Goal: Task Accomplishment & Management: Complete application form

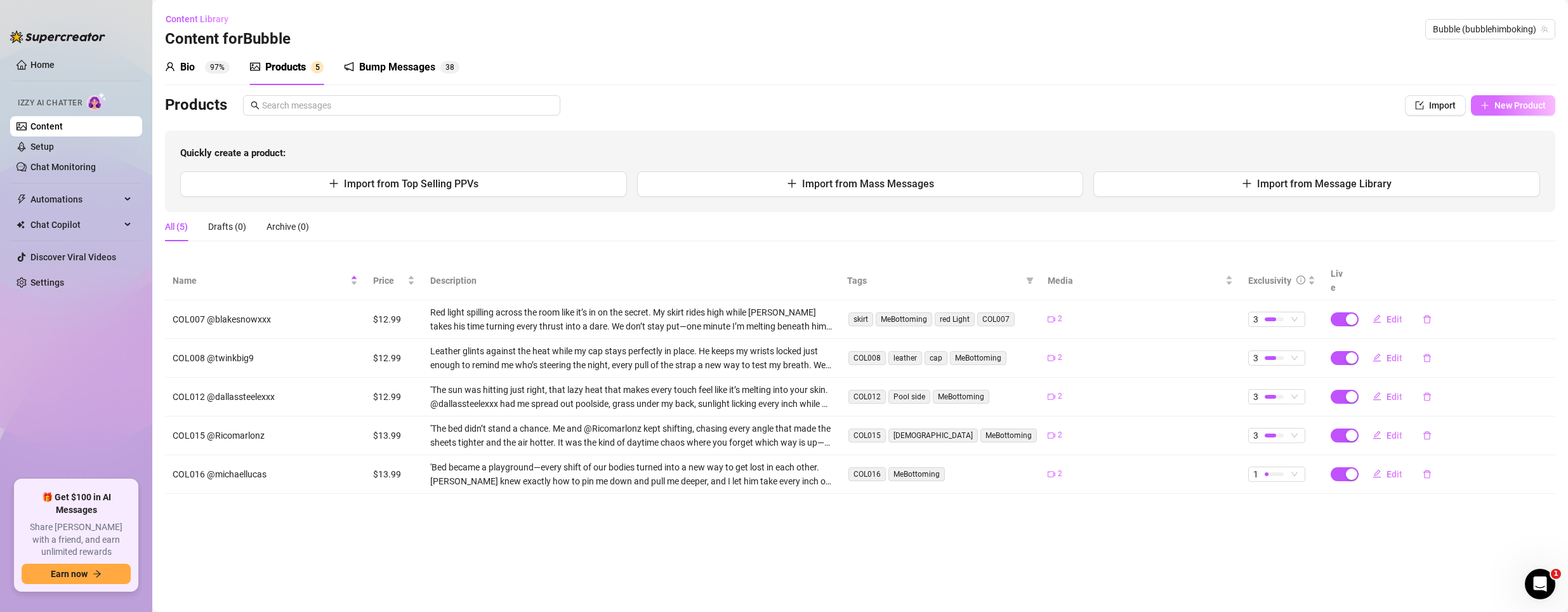
click at [1493, 104] on button "New Product" at bounding box center [1513, 105] width 85 height 21
type textarea "Type your message here..."
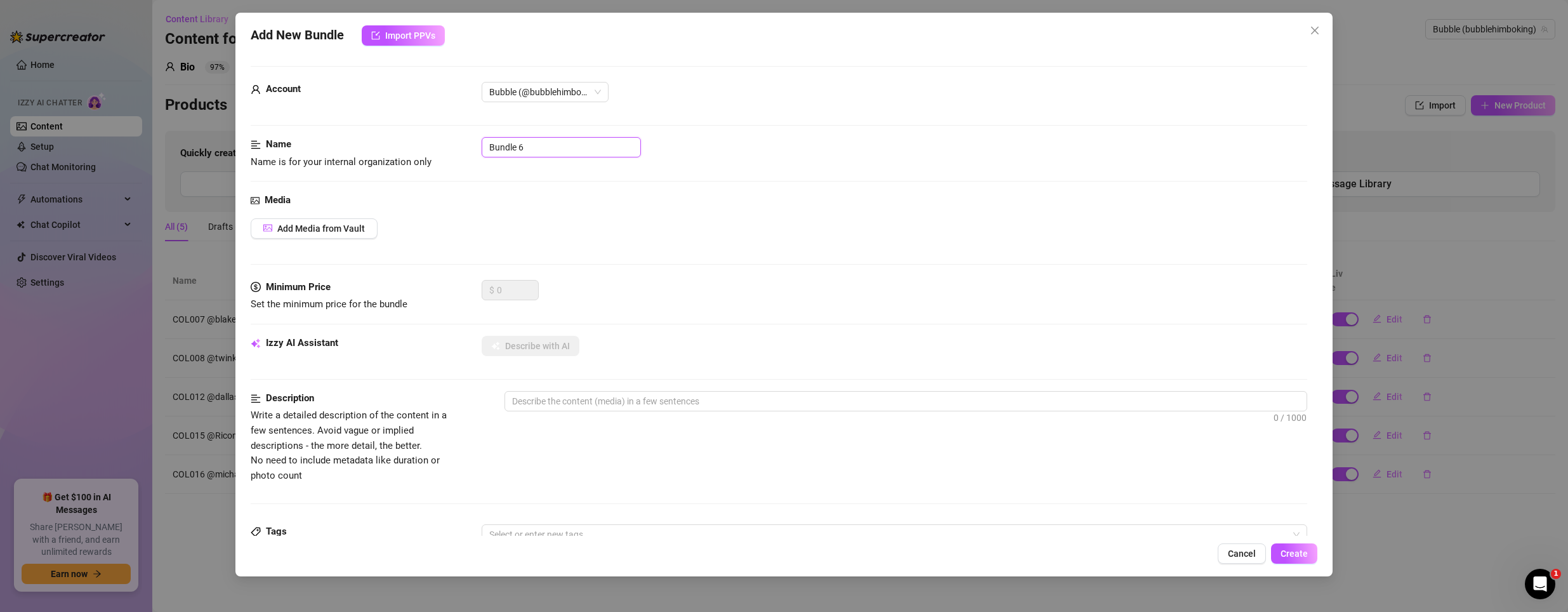
drag, startPoint x: 539, startPoint y: 154, endPoint x: 78, endPoint y: 117, distance: 462.5
click at [78, 117] on div "Add New Bundle Import PPVs Account Bubble (@bubblehimboking) Name Name is for y…" at bounding box center [784, 306] width 1568 height 612
click at [549, 142] on input "COL009" at bounding box center [561, 147] width 159 height 21
paste input "@colombianadonis"
type input "COL009 @colombianadonis"
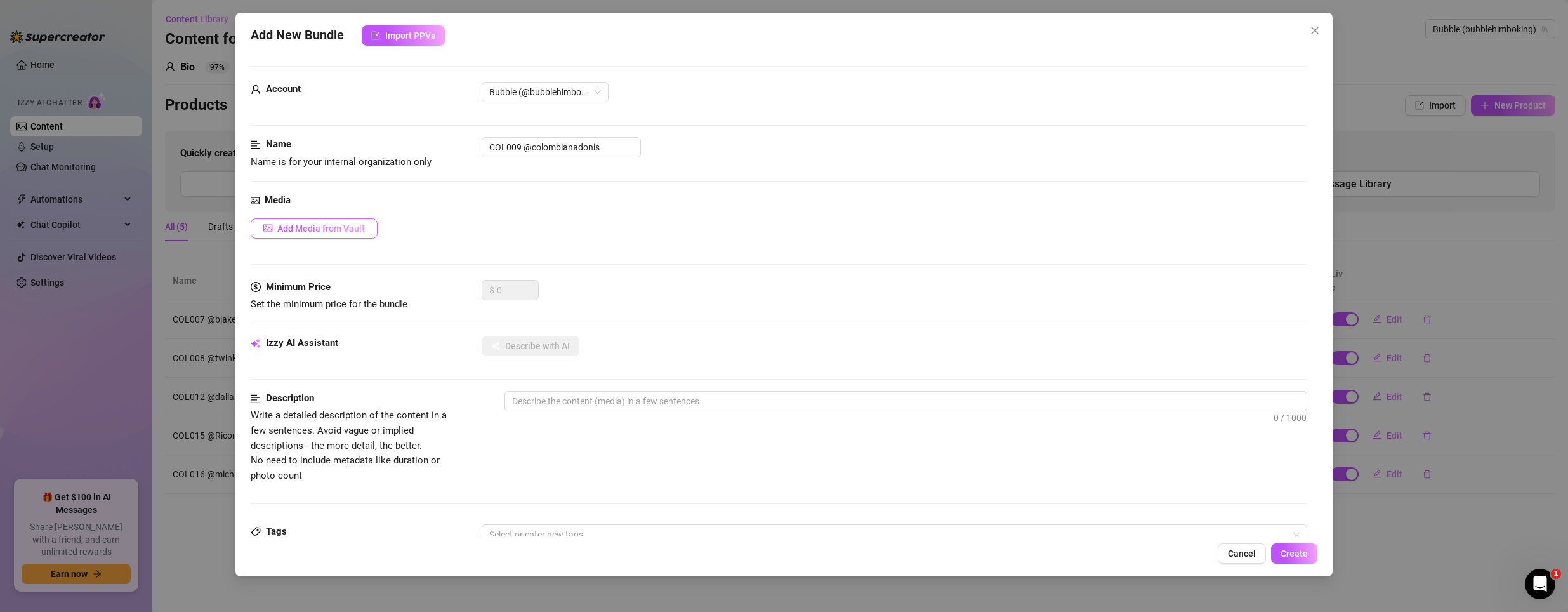
click at [330, 230] on span "Add Media from Vault" at bounding box center [320, 228] width 87 height 10
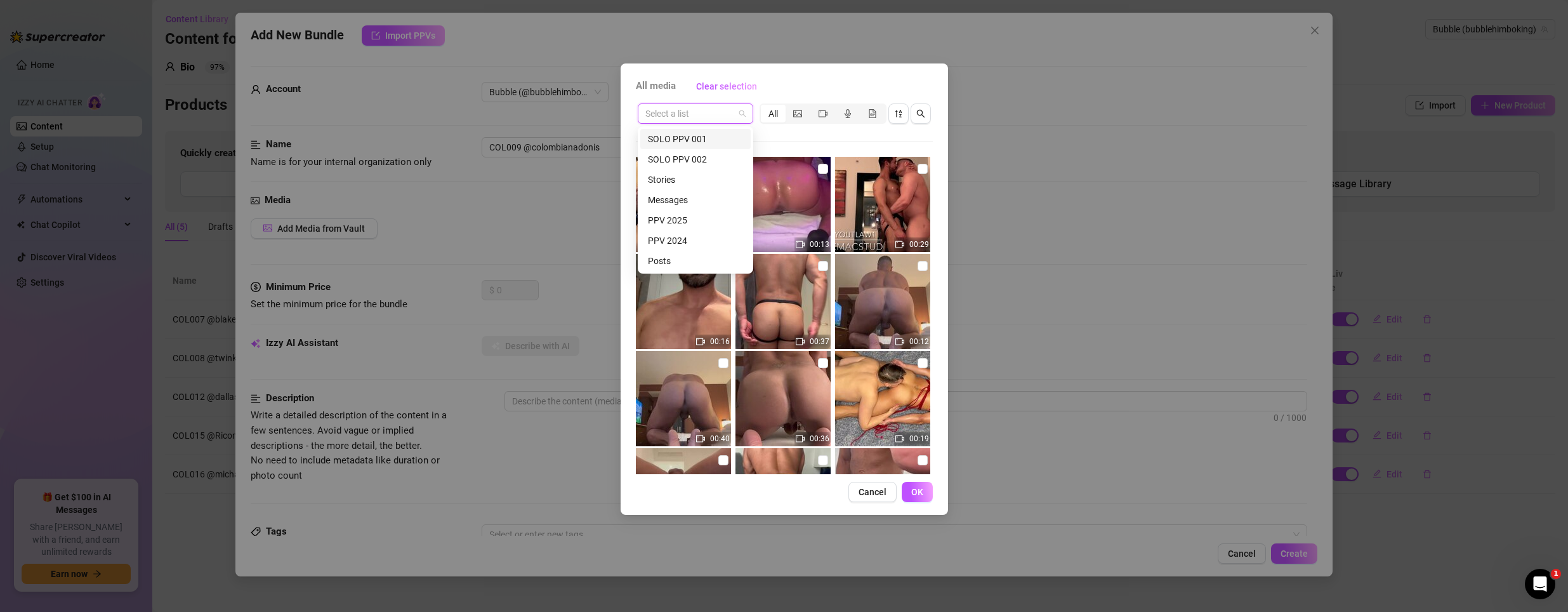
click at [713, 114] on input "search" at bounding box center [689, 113] width 89 height 19
click at [688, 239] on div "PPV 2024" at bounding box center [696, 241] width 95 height 14
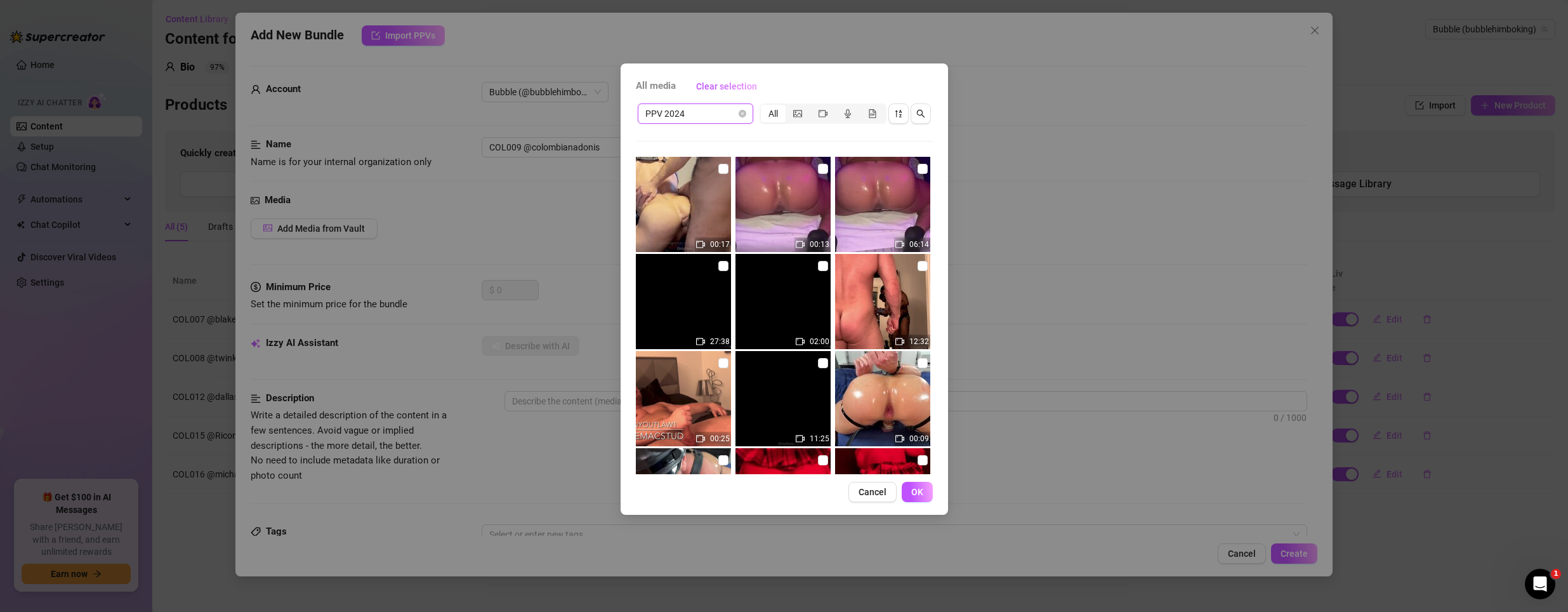
drag, startPoint x: 720, startPoint y: 166, endPoint x: 724, endPoint y: 180, distance: 14.6
click at [720, 166] on input "checkbox" at bounding box center [723, 168] width 10 height 10
checkbox input "true"
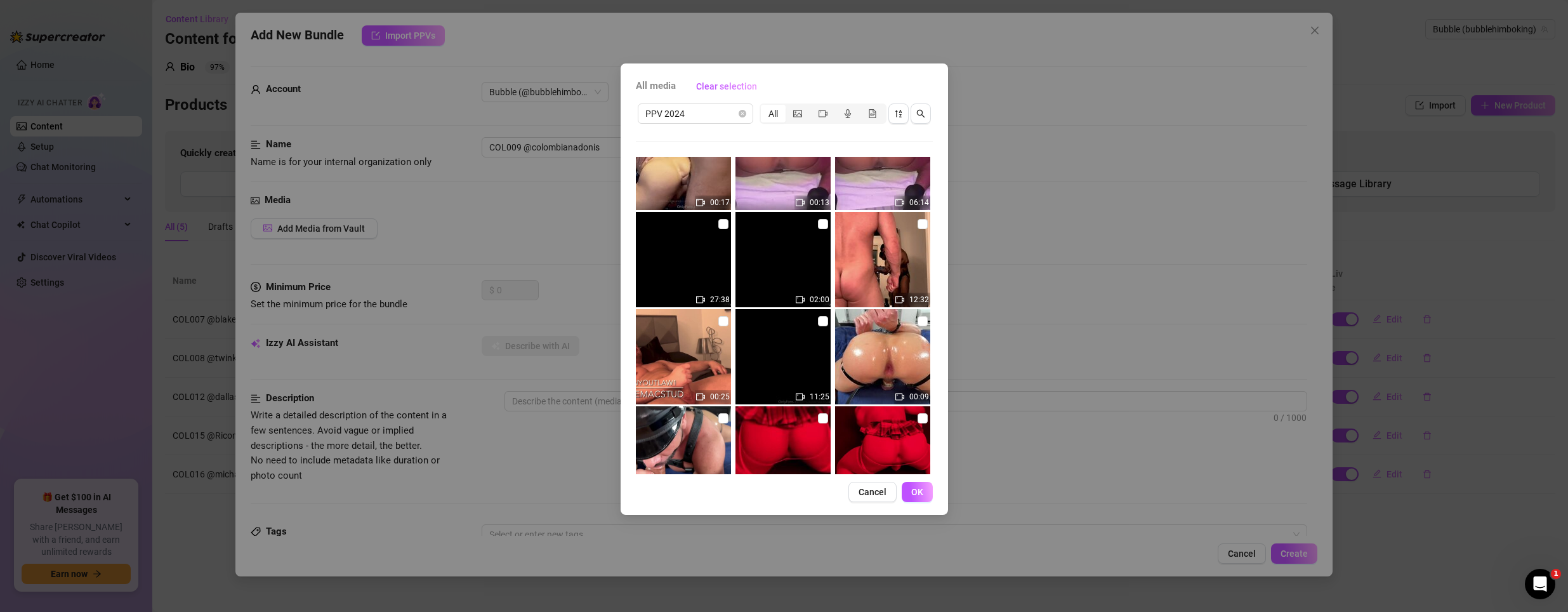
scroll to position [63, 0]
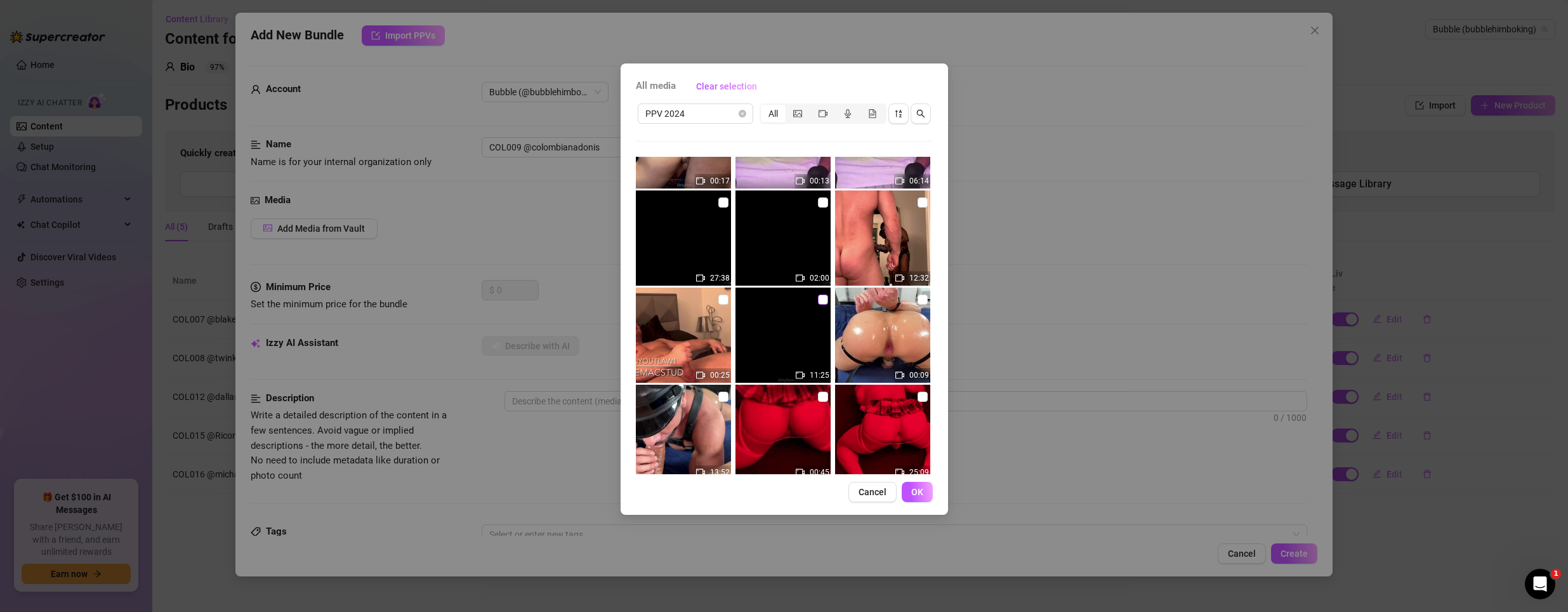
click at [821, 301] on input "checkbox" at bounding box center [823, 299] width 10 height 10
checkbox input "true"
click at [921, 487] on span "OK" at bounding box center [917, 492] width 12 height 10
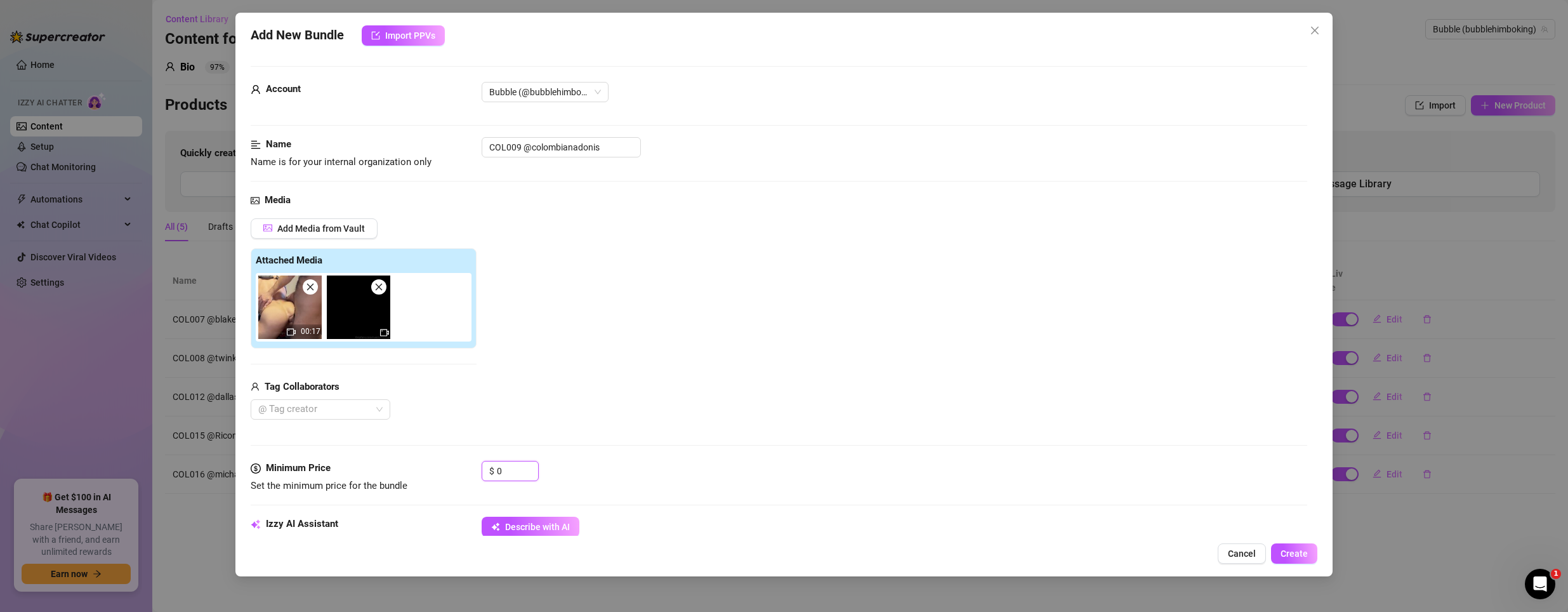
drag, startPoint x: 513, startPoint y: 473, endPoint x: 383, endPoint y: 444, distance: 133.2
click at [383, 444] on form "Account Bubble (@bubblehimboking) Name Name is for your internal organization o…" at bounding box center [779, 608] width 1057 height 1085
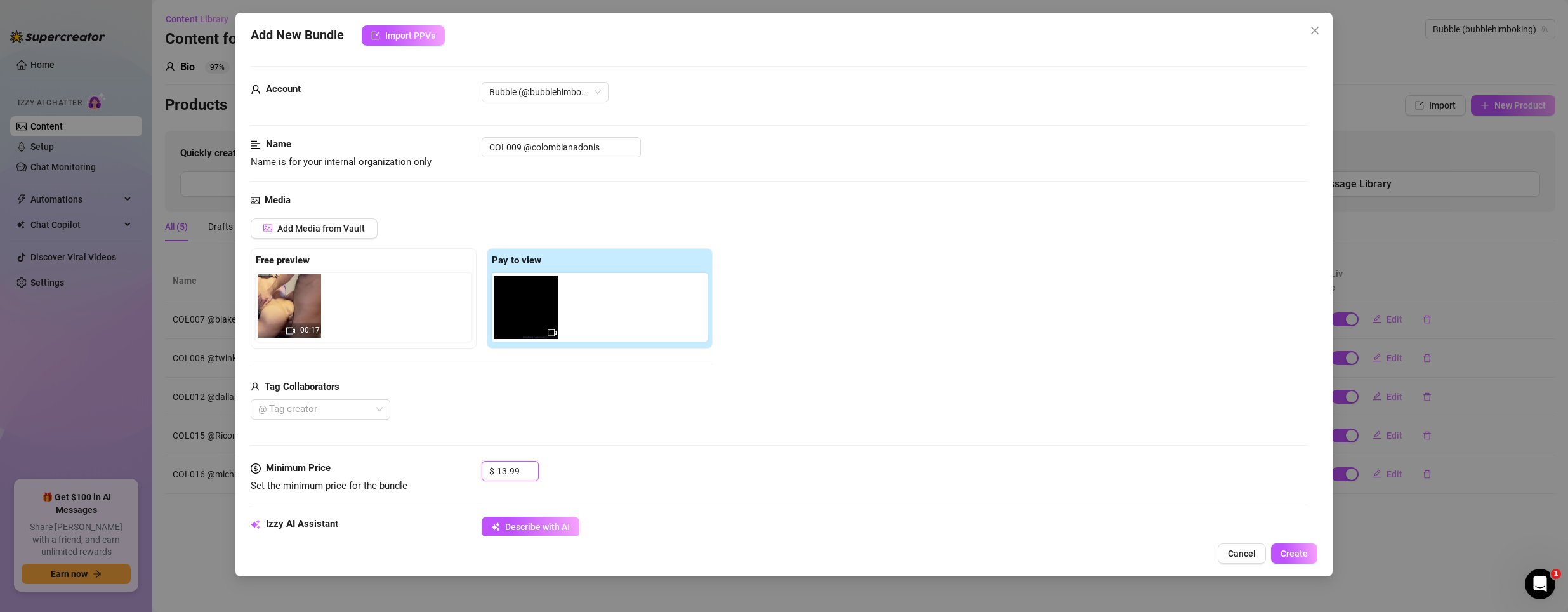
drag, startPoint x: 531, startPoint y: 315, endPoint x: 289, endPoint y: 313, distance: 242.0
click at [289, 313] on div "Free preview Pay to view 00:17" at bounding box center [482, 298] width 462 height 100
click at [335, 409] on div at bounding box center [313, 409] width 121 height 18
type input "13.99"
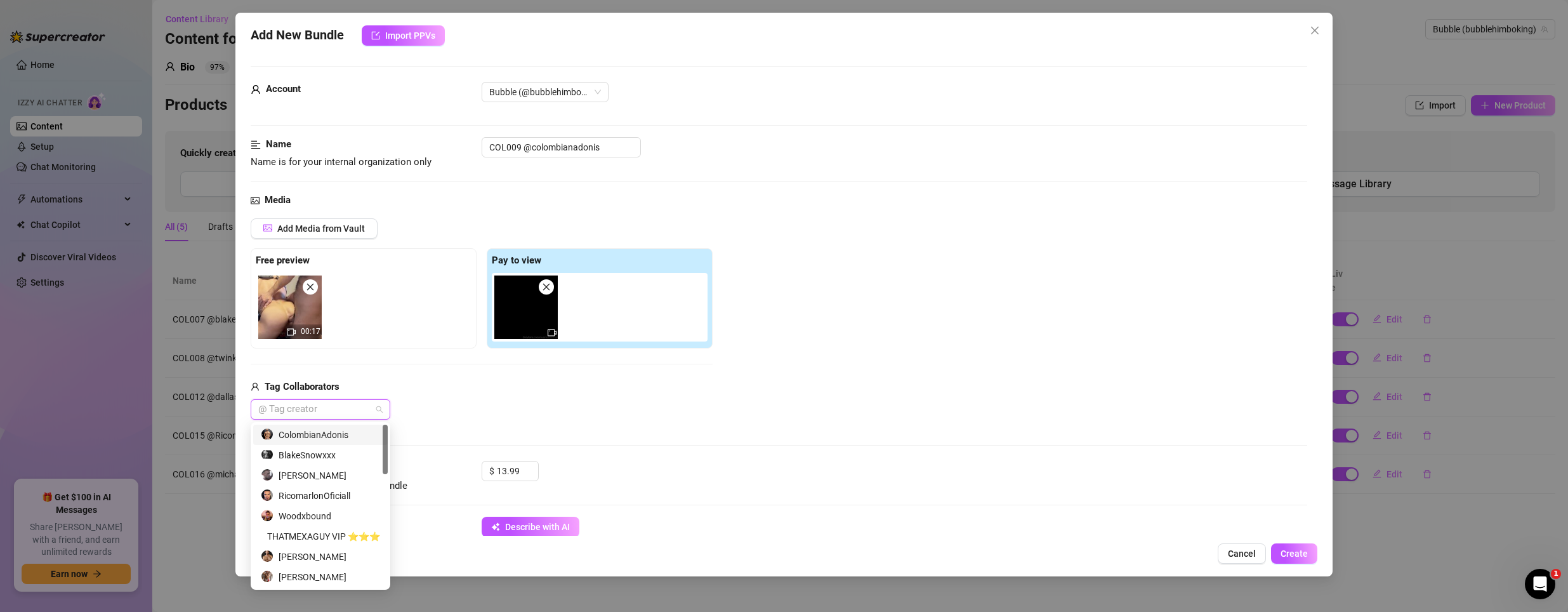
click at [325, 434] on div "ColombianAdonis" at bounding box center [320, 435] width 119 height 14
click at [755, 382] on div "Add Media from Vault Free preview 00:17 Pay to view Tag Collaborators Colombian…" at bounding box center [779, 319] width 1057 height 202
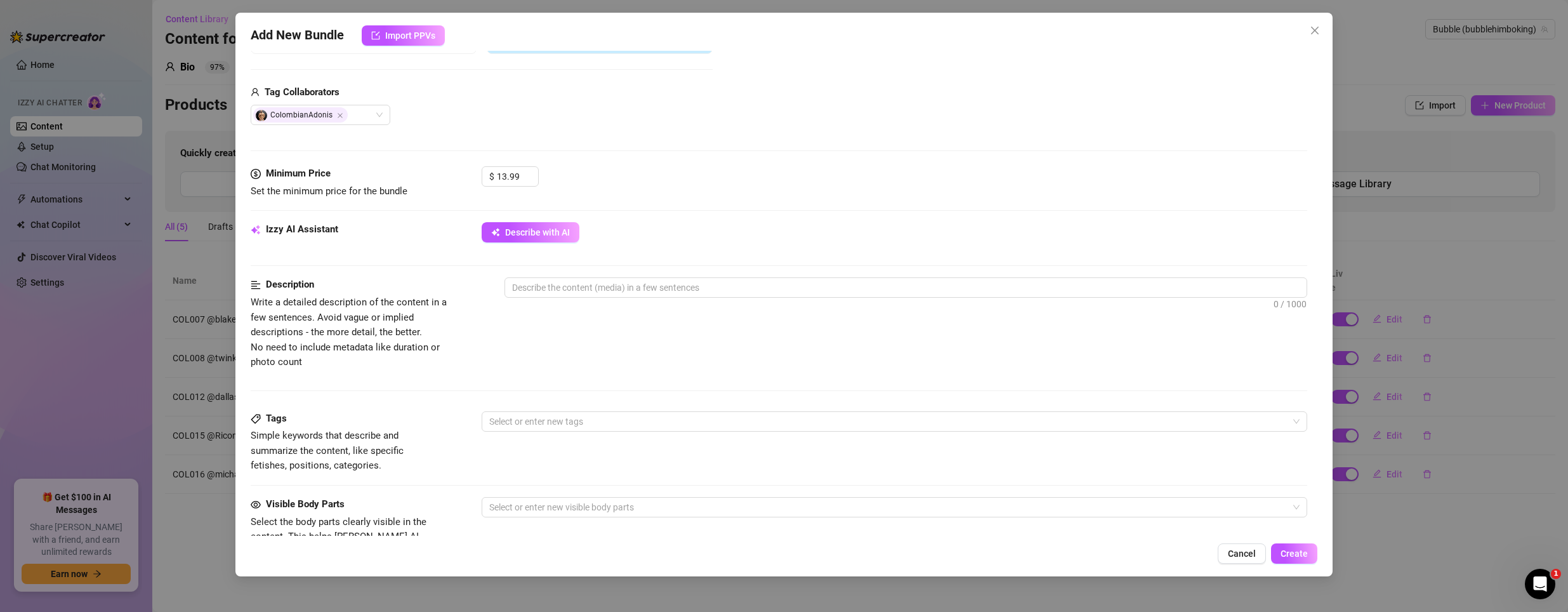
scroll to position [318, 0]
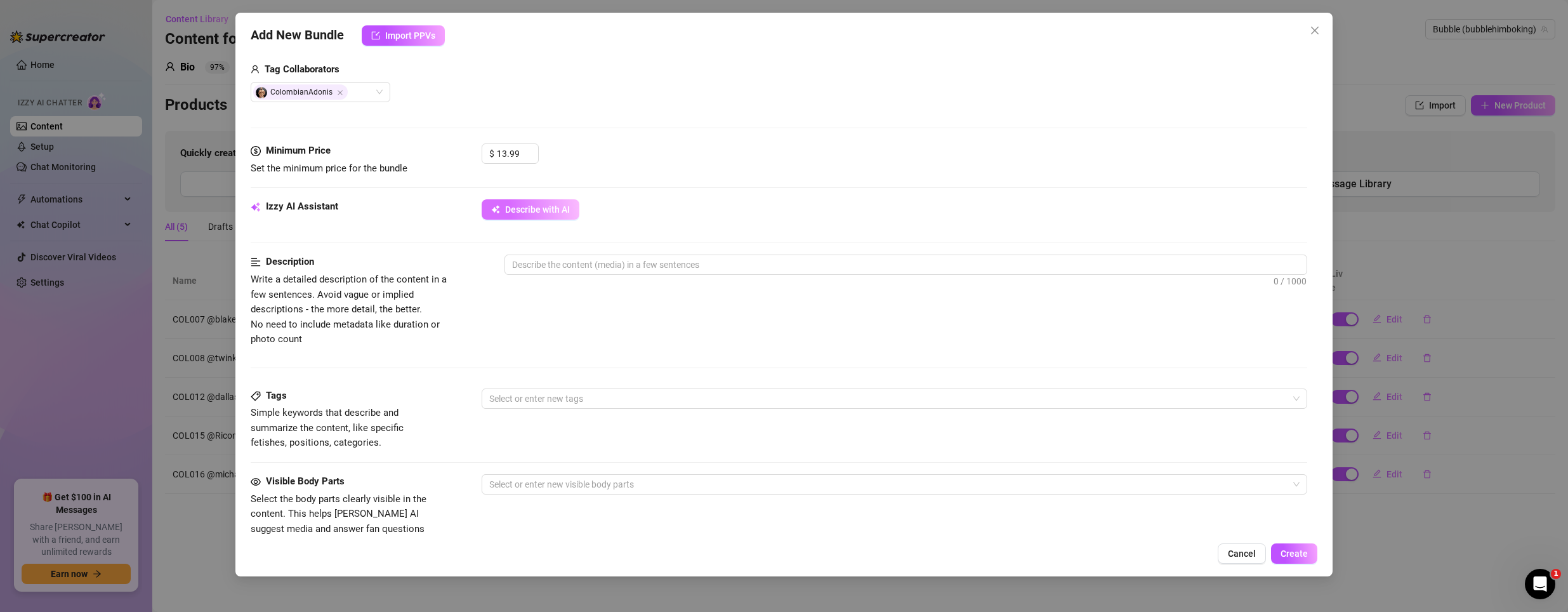
click at [512, 216] on button "Describe with AI" at bounding box center [531, 209] width 98 height 21
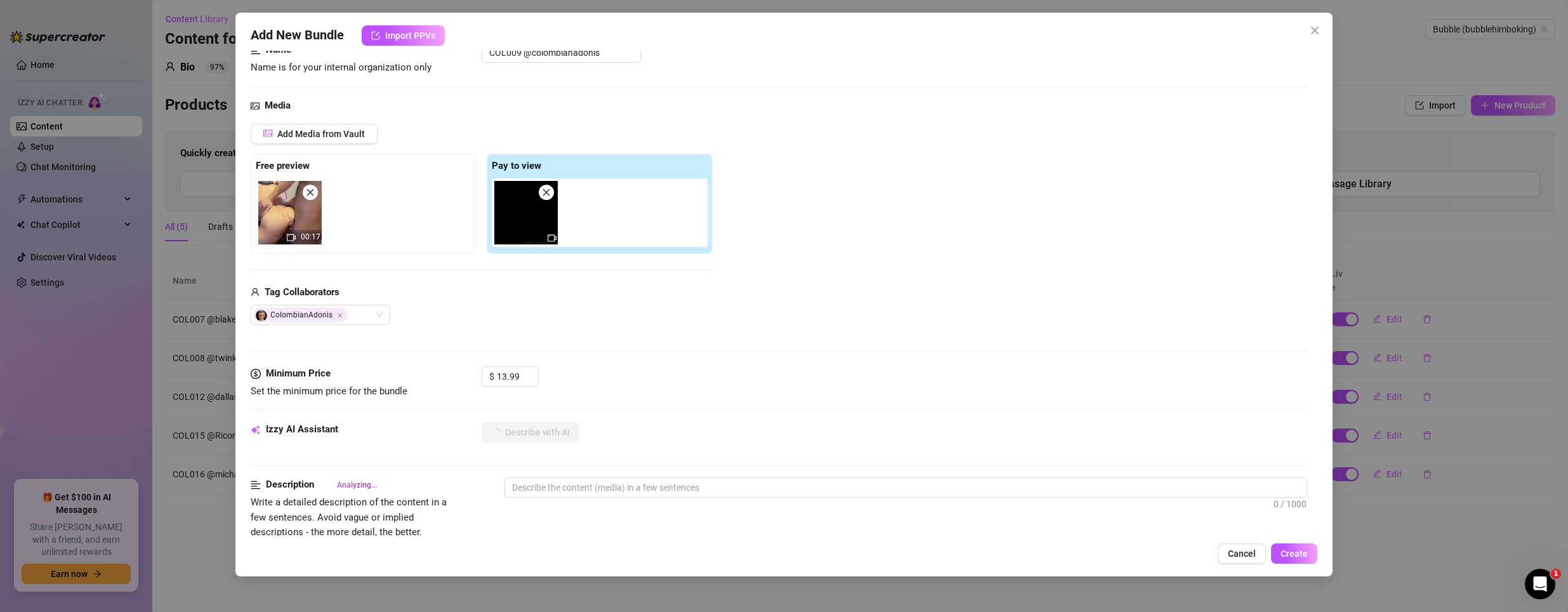
scroll to position [190, 0]
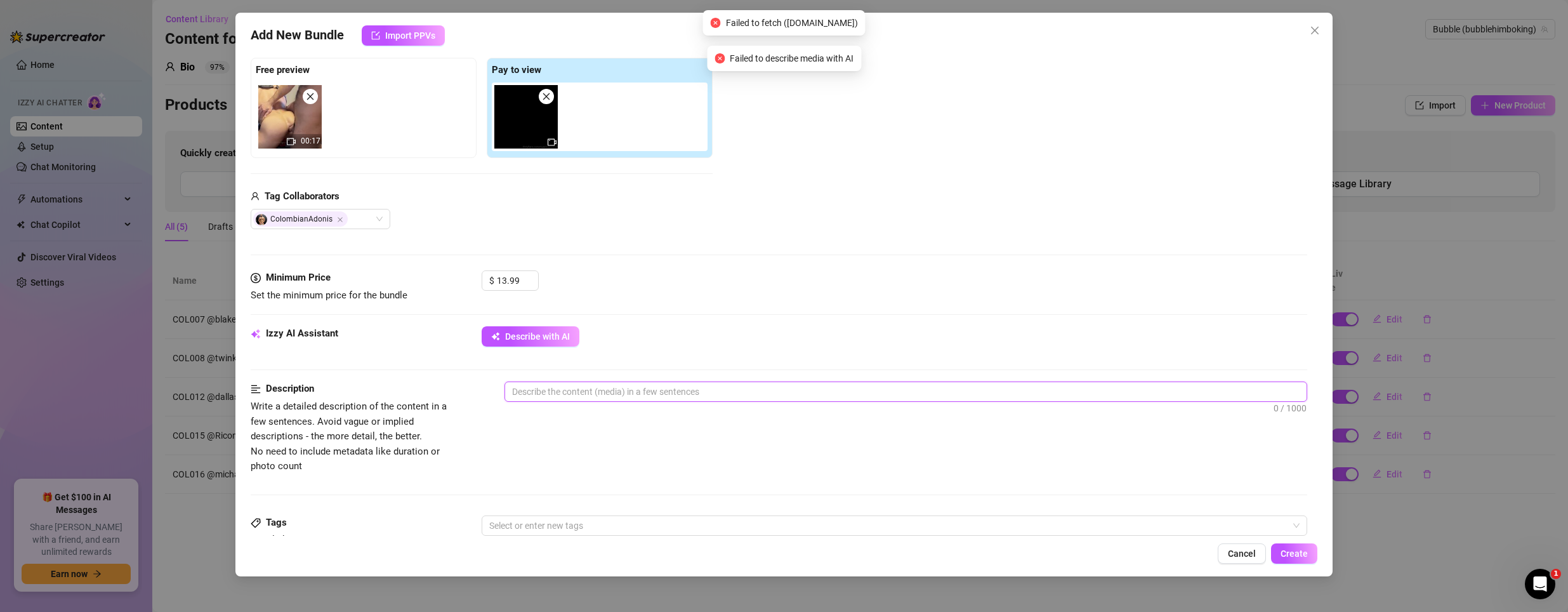
click at [544, 392] on textarea at bounding box center [906, 392] width 802 height 19
paste textarea "'The heat started slow but turned reckless fast—two hungry bodies trading contr…"
type textarea "'The heat started slow but turned reckless fast—two hungry bodies trading contr…"
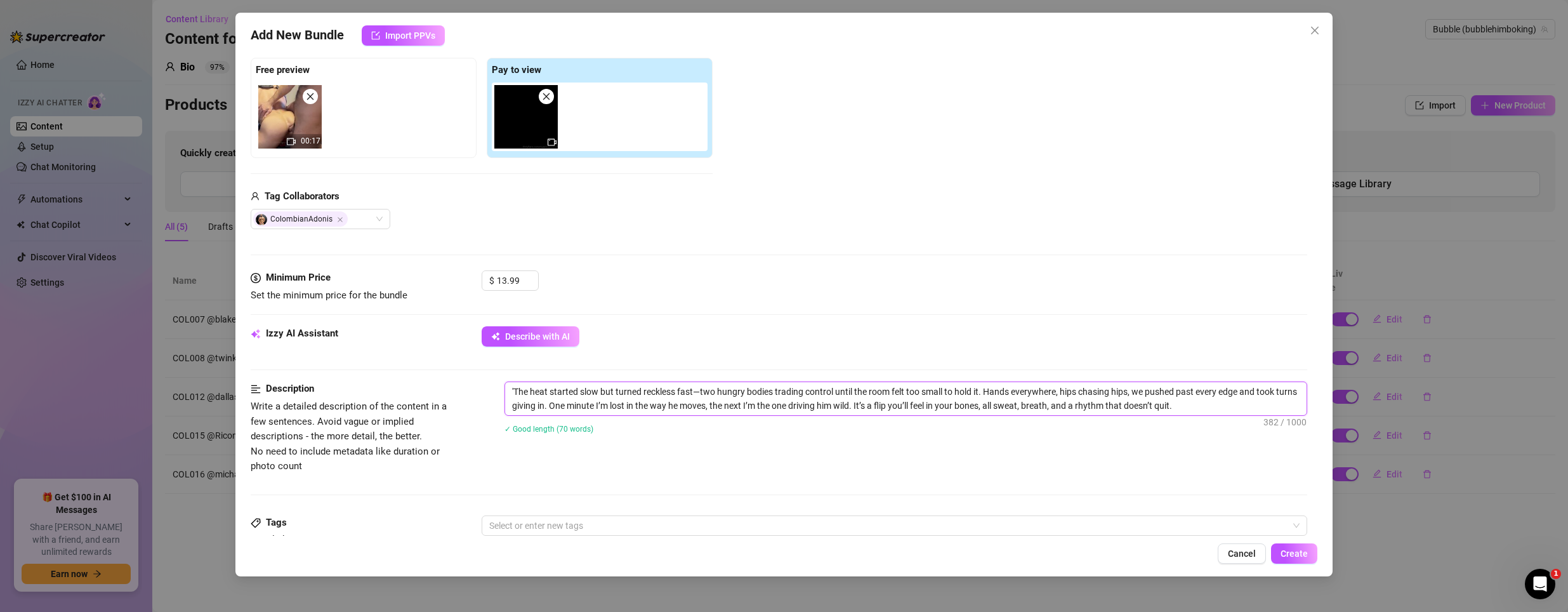
scroll to position [0, 0]
type textarea "'The heat started slow but turned reckless fast—two hungry bodies trading contr…"
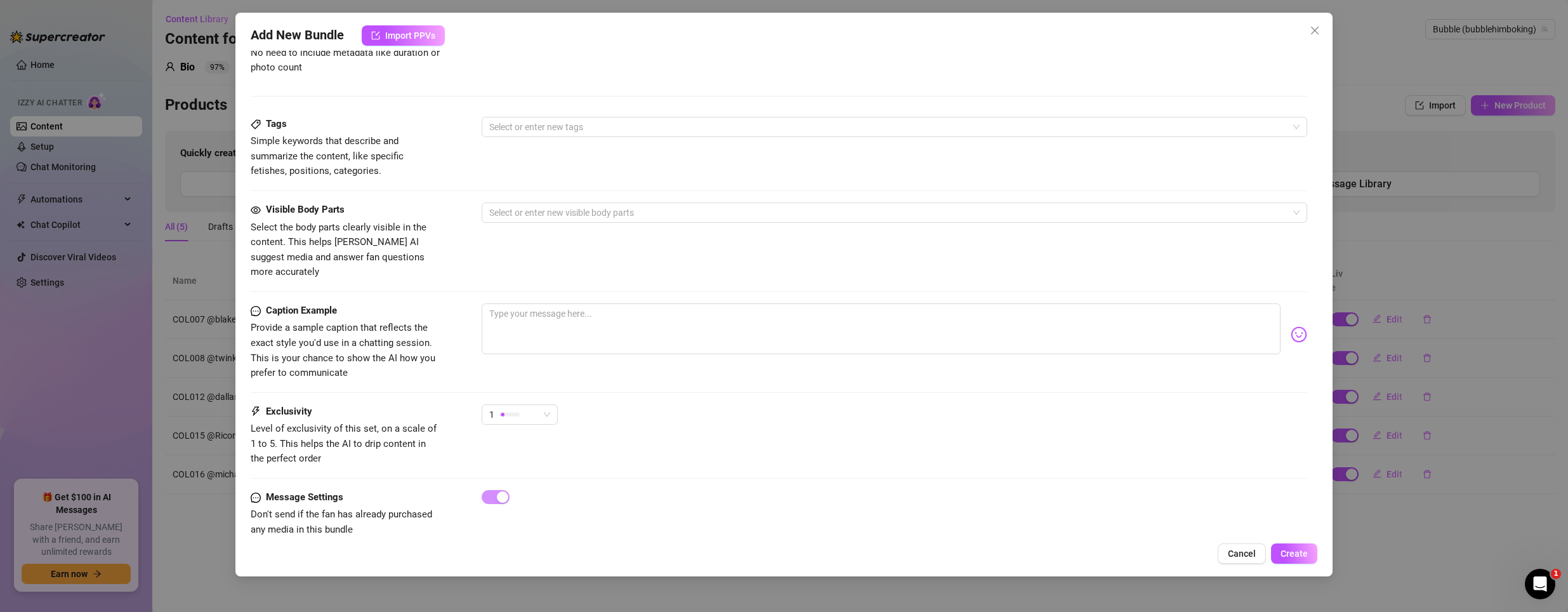
scroll to position [599, 0]
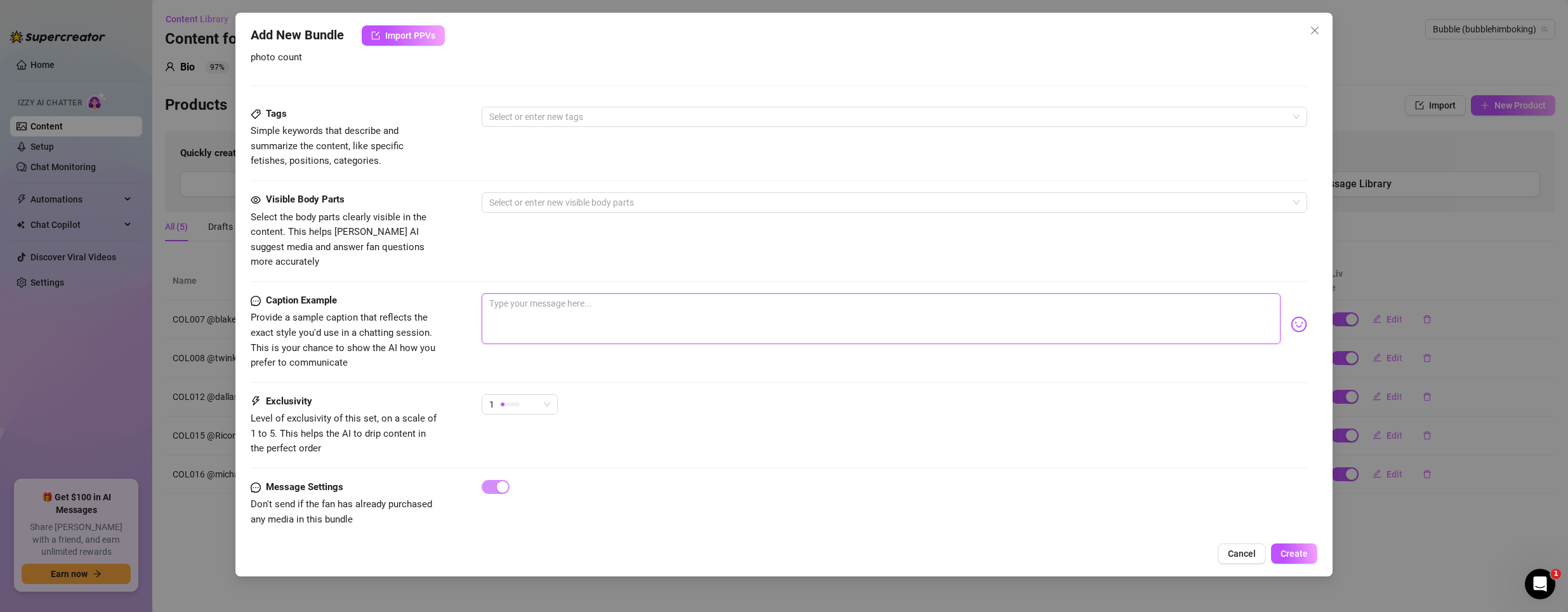
click at [551, 294] on textarea at bounding box center [881, 318] width 799 height 50
paste textarea "We didn’t just take turns—we made every turn count."
type textarea "We didn’t just take turns—we made every turn count."
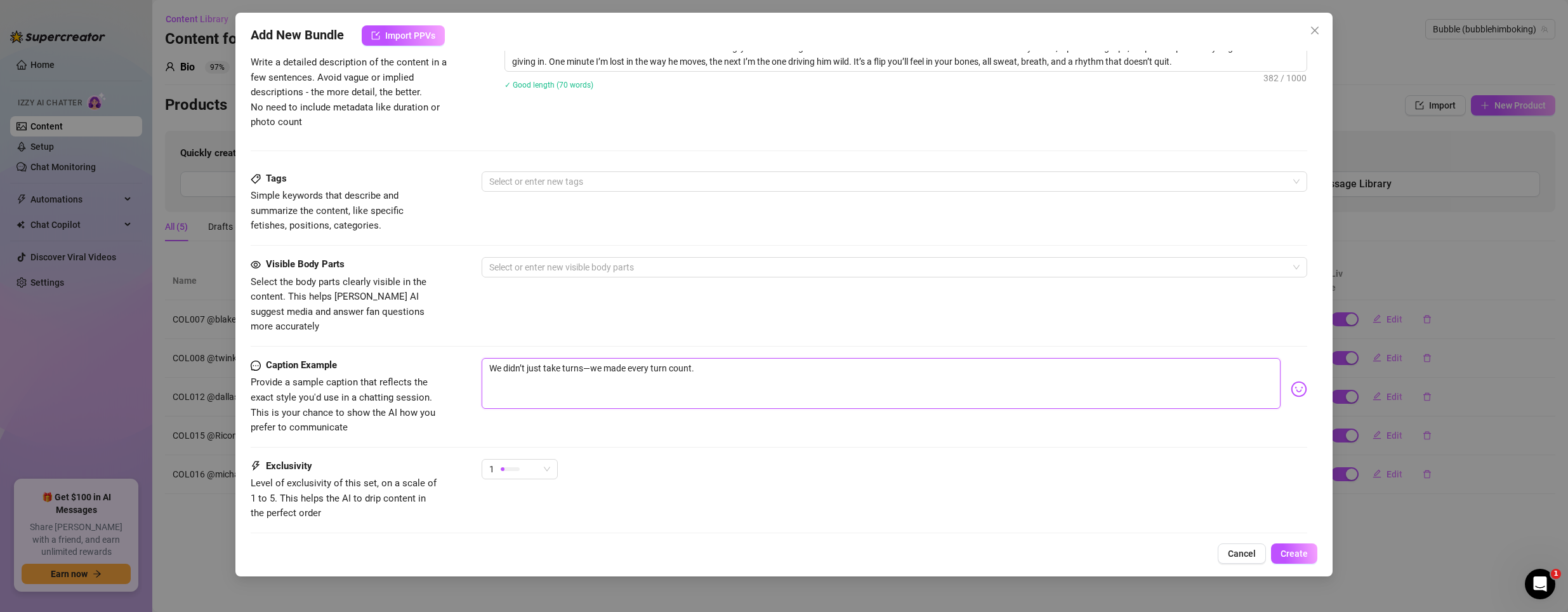
scroll to position [473, 0]
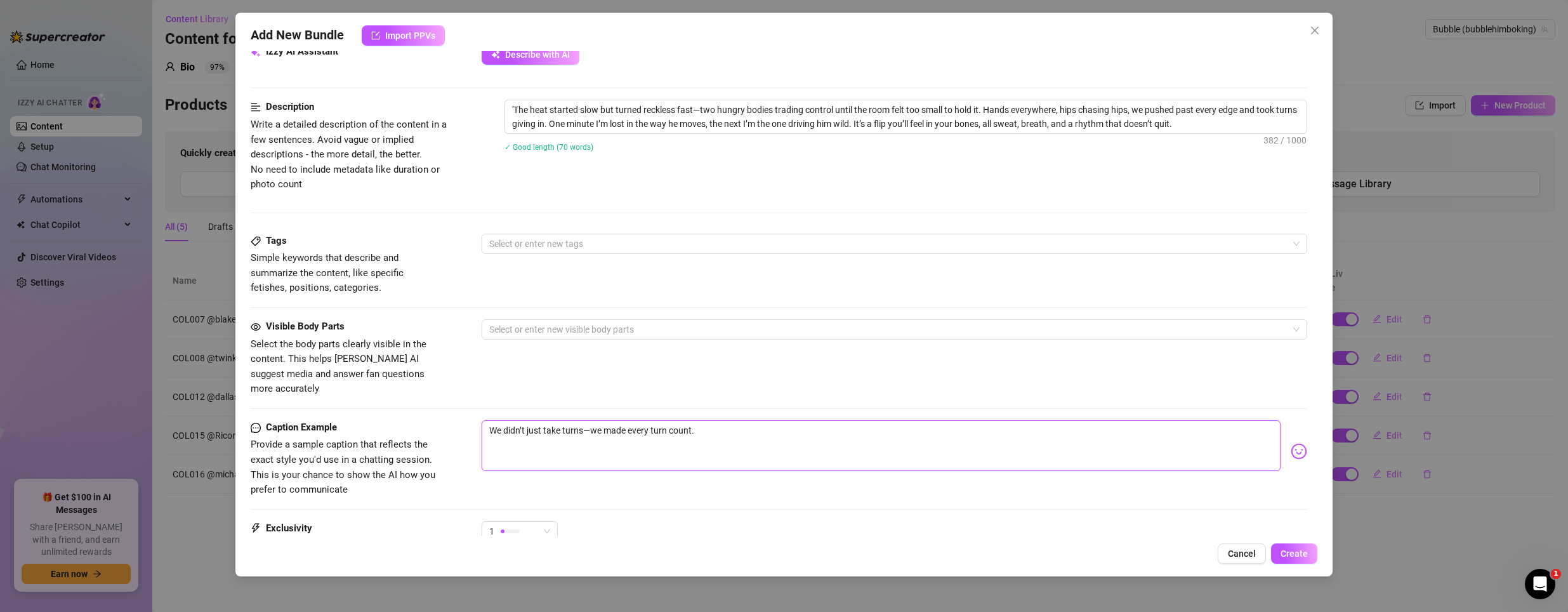
type textarea "We didn’t just take turns—we made every turn count."
click at [557, 257] on div "Tags Simple keywords that describe and summarize the content, like specific fet…" at bounding box center [779, 265] width 1057 height 63
click at [561, 252] on div at bounding box center [887, 243] width 808 height 18
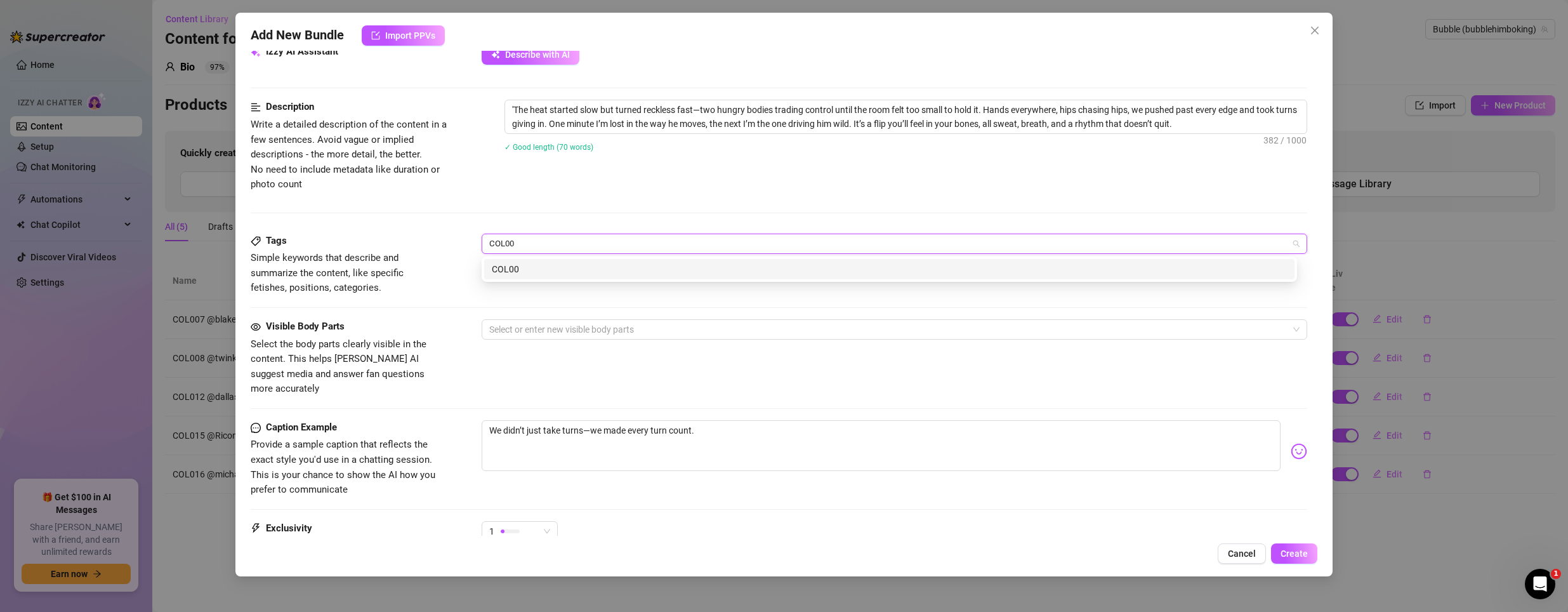
type input "COL009"
click at [571, 260] on div "COL009" at bounding box center [889, 269] width 811 height 21
type input "flipfuck"
click at [515, 262] on div "flipfuck" at bounding box center [889, 269] width 811 height 21
type input "[DEMOGRAPHIC_DATA]"
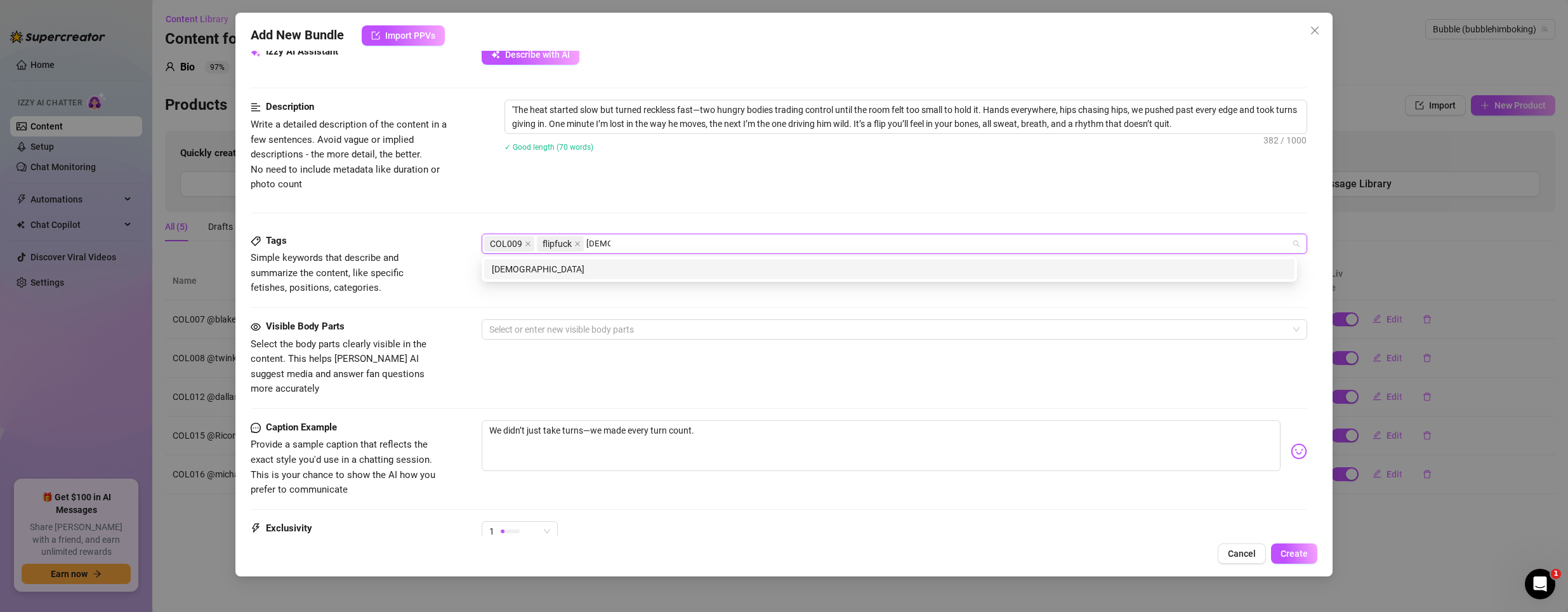
click at [573, 264] on div "[DEMOGRAPHIC_DATA]" at bounding box center [889, 269] width 795 height 14
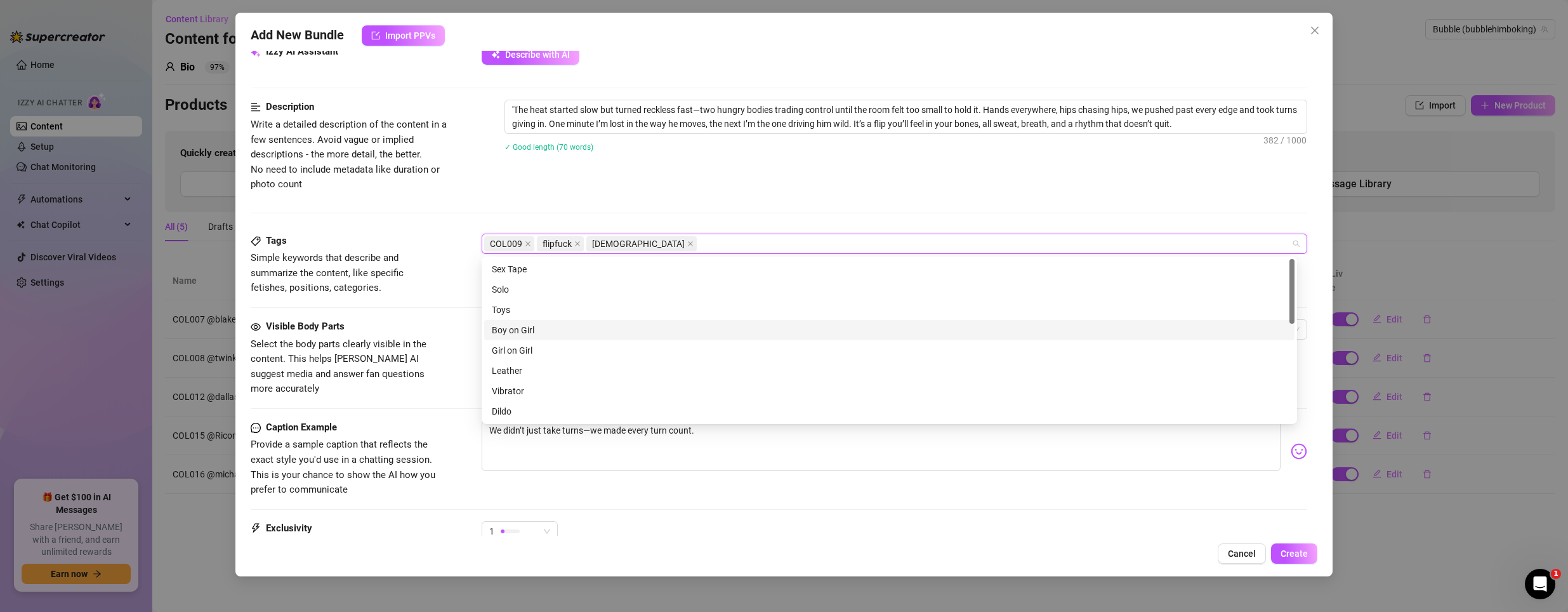
click at [353, 351] on span "Select the body parts clearly visible in the content. This helps [PERSON_NAME] …" at bounding box center [346, 367] width 190 height 60
click at [541, 333] on div at bounding box center [887, 329] width 808 height 18
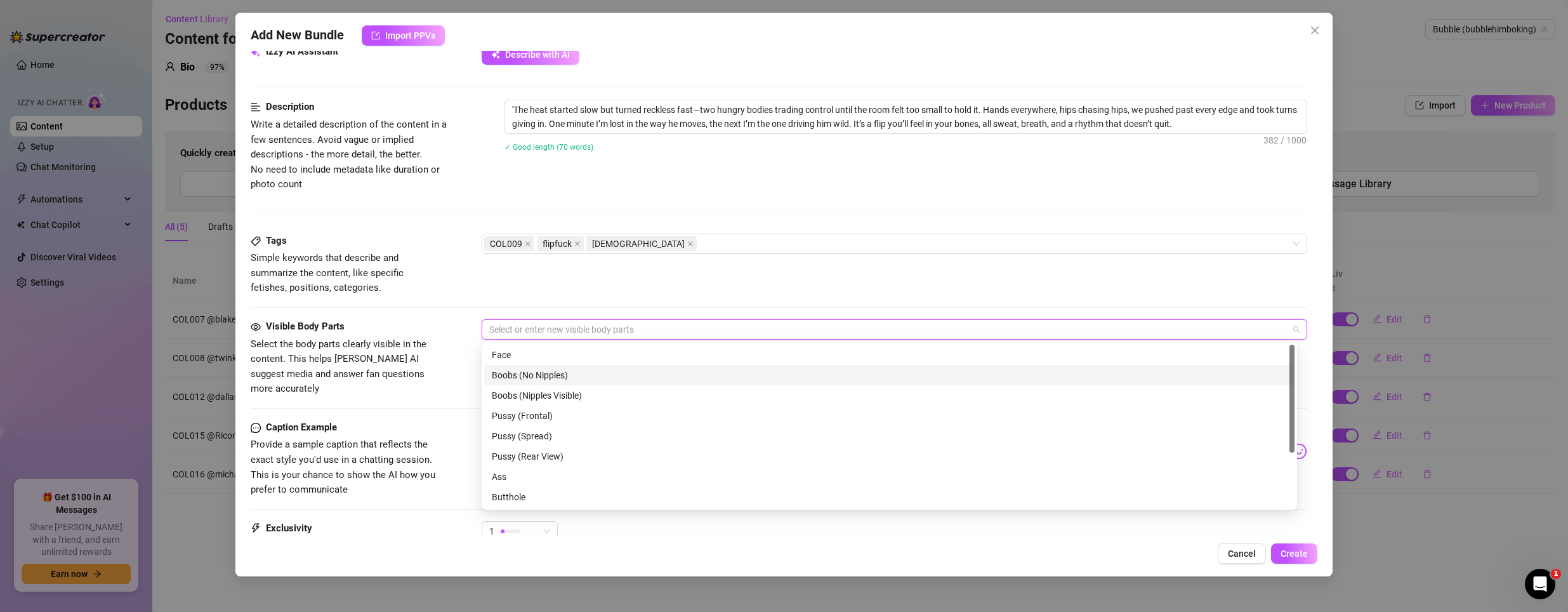
scroll to position [63, 0]
click at [531, 413] on div "Ass" at bounding box center [889, 414] width 795 height 14
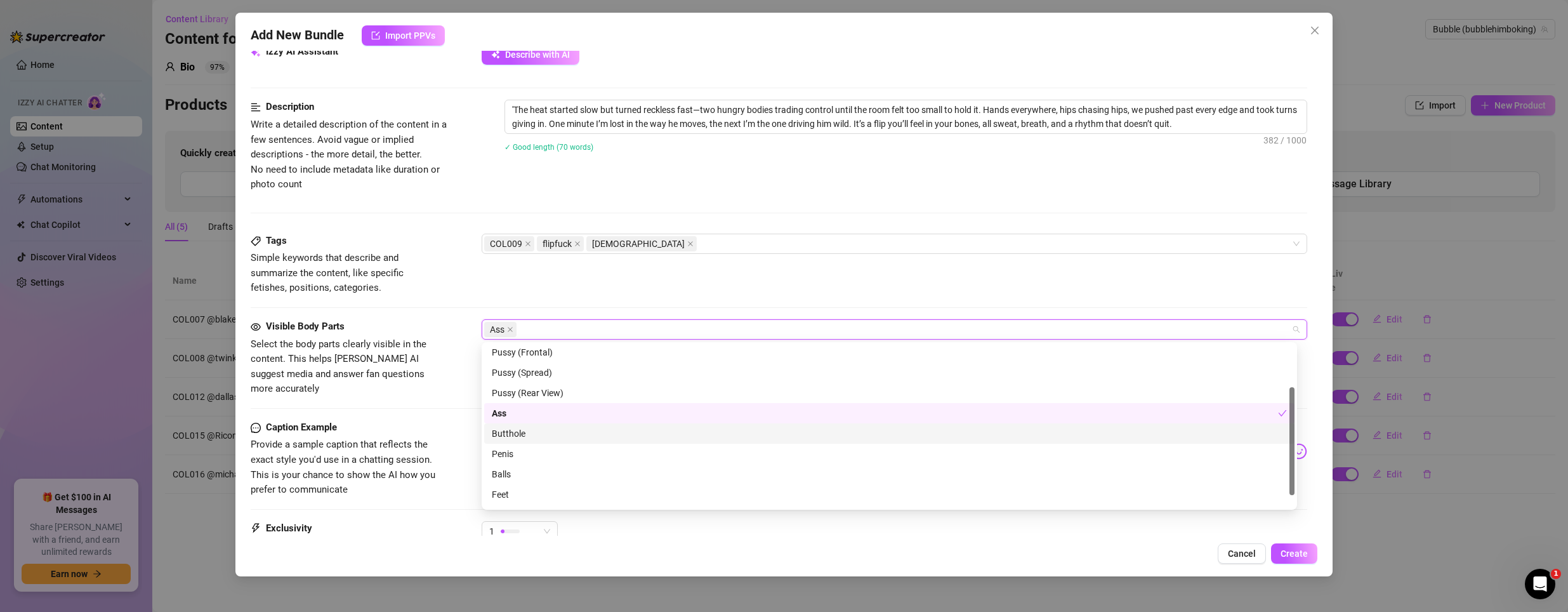
click at [517, 438] on div "Butthole" at bounding box center [889, 434] width 795 height 14
drag, startPoint x: 507, startPoint y: 453, endPoint x: 504, endPoint y: 461, distance: 8.5
click at [506, 456] on div "Penis" at bounding box center [889, 454] width 795 height 14
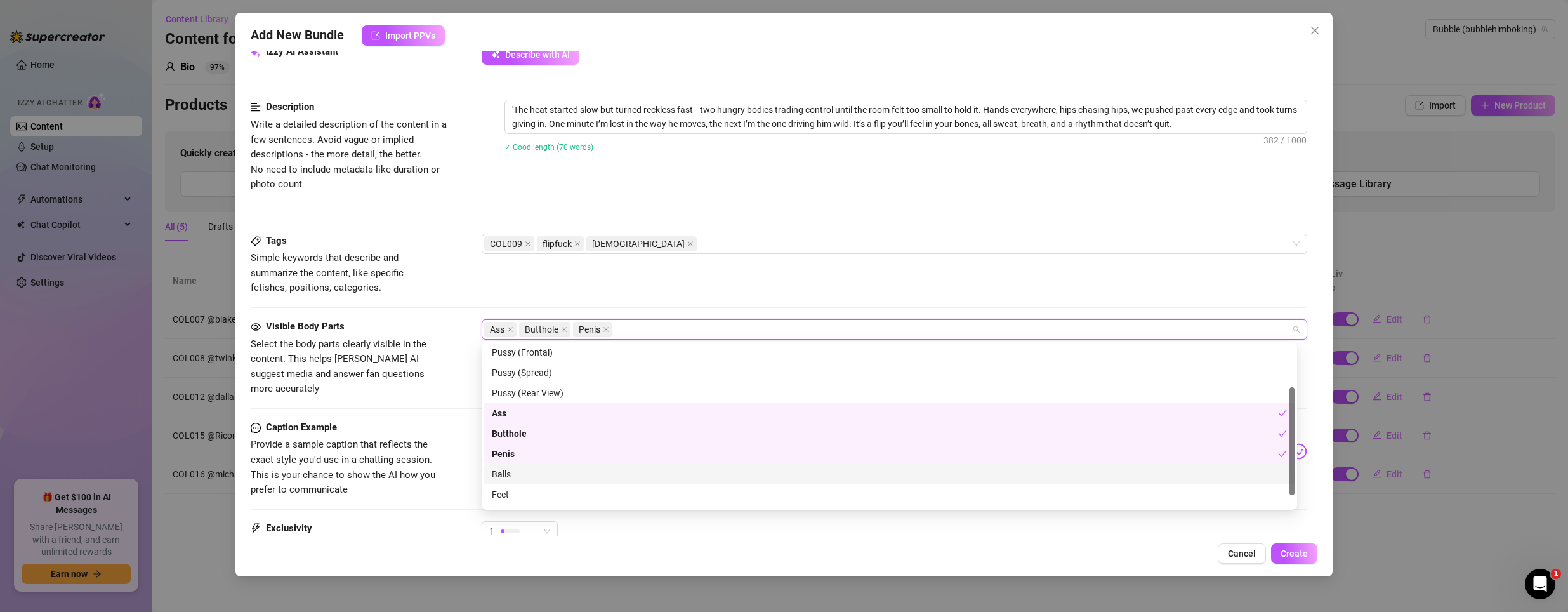
click at [502, 472] on div "Balls" at bounding box center [889, 474] width 795 height 14
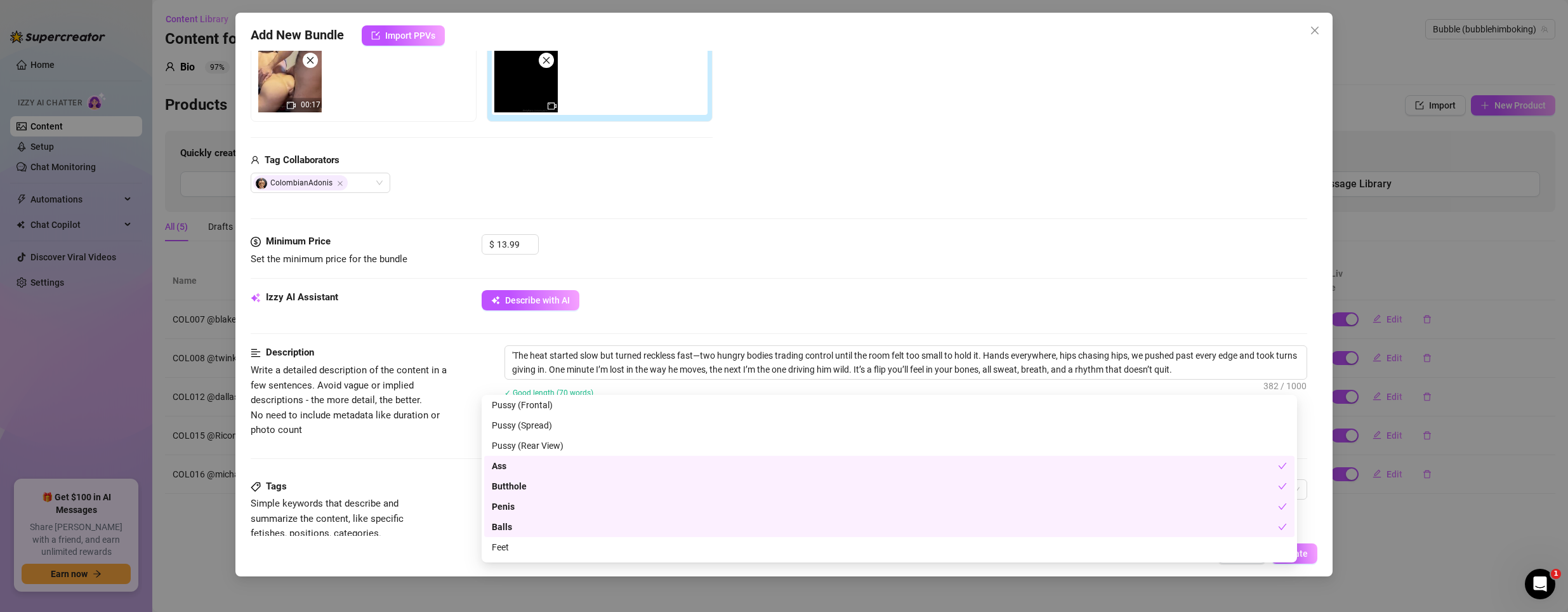
scroll to position [218, 0]
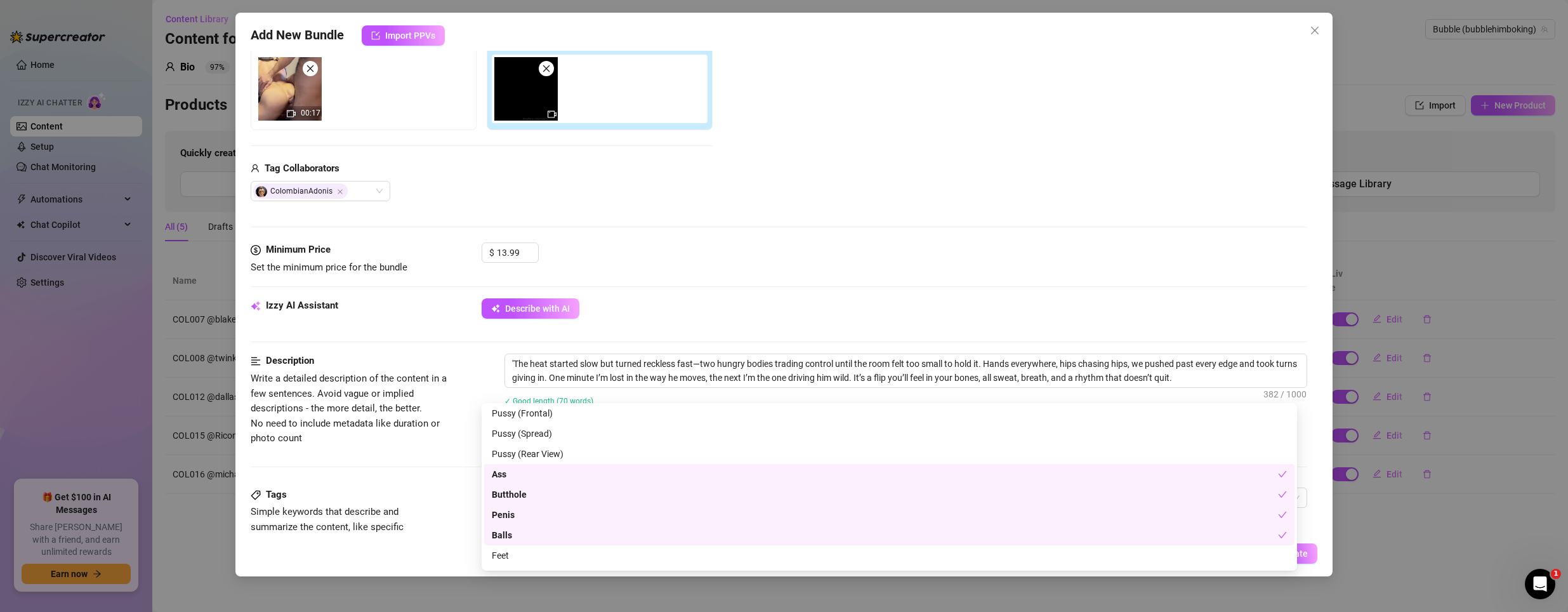
click at [397, 300] on div "Izzy AI Assistant" at bounding box center [346, 306] width 190 height 15
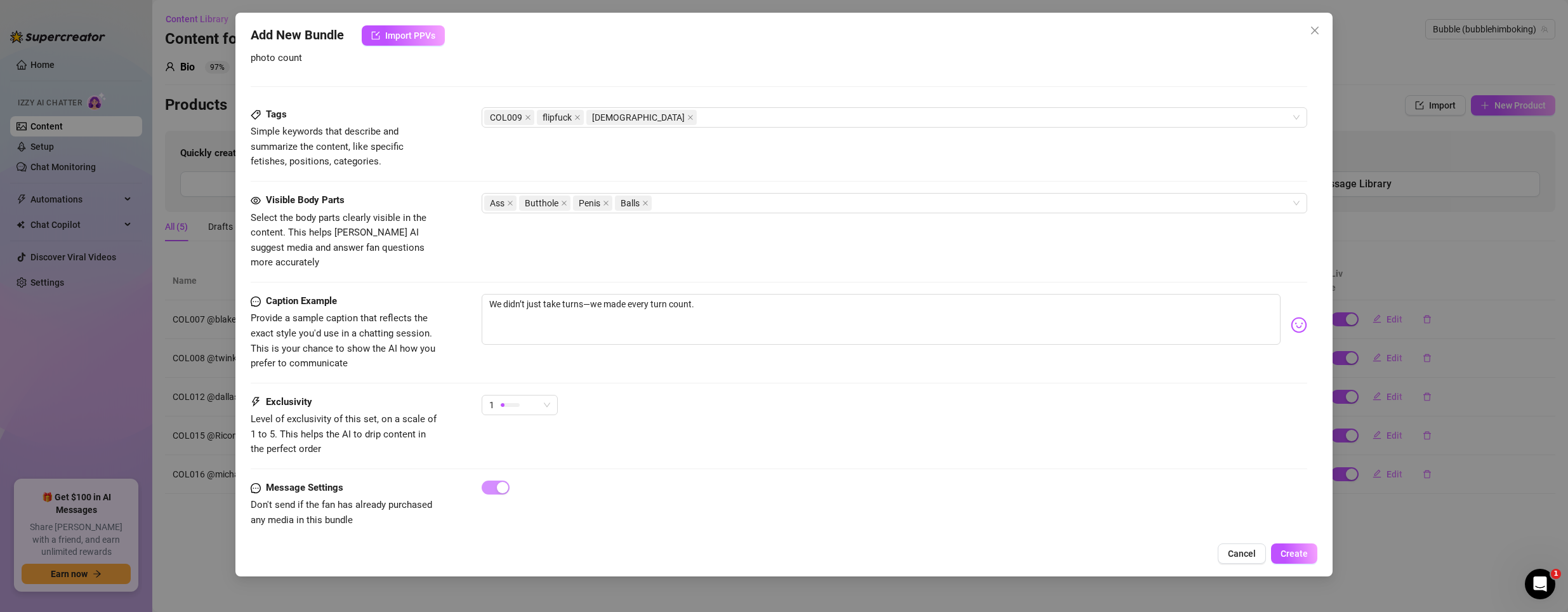
scroll to position [599, 0]
click at [534, 395] on div "1" at bounding box center [514, 404] width 50 height 19
click at [531, 457] on span "3" at bounding box center [533, 456] width 82 height 14
click at [1285, 554] on span "Create" at bounding box center [1294, 554] width 27 height 10
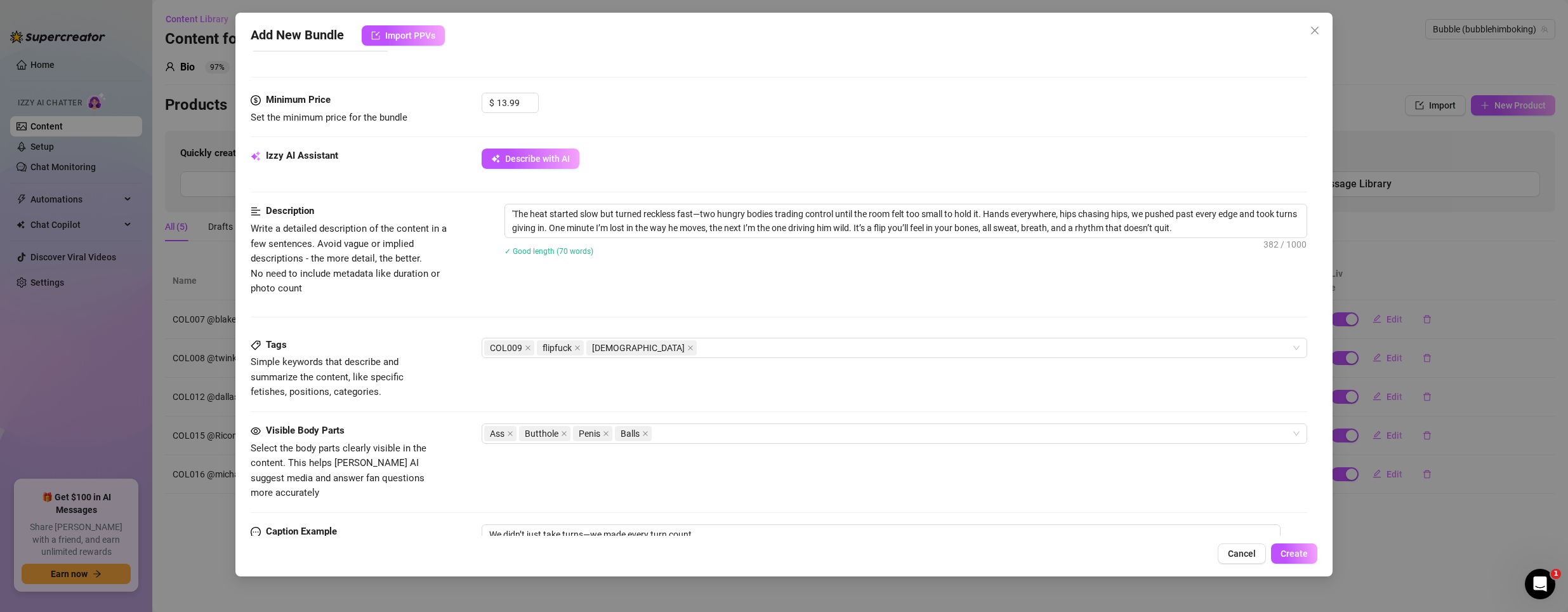
scroll to position [409, 0]
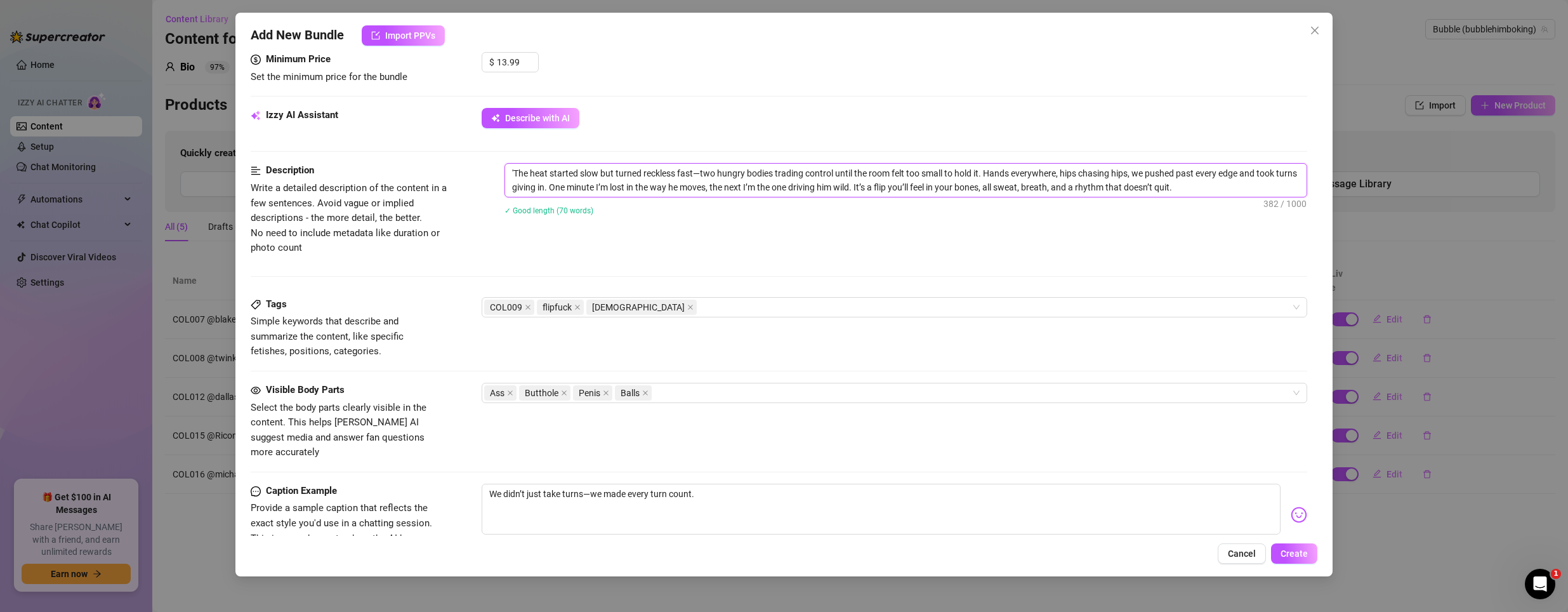
click at [691, 178] on textarea "'The heat started slow but turned reckless fast—two hungry bodies trading contr…" at bounding box center [906, 180] width 802 height 33
type textarea "Describe the content (media) in a few sentences"
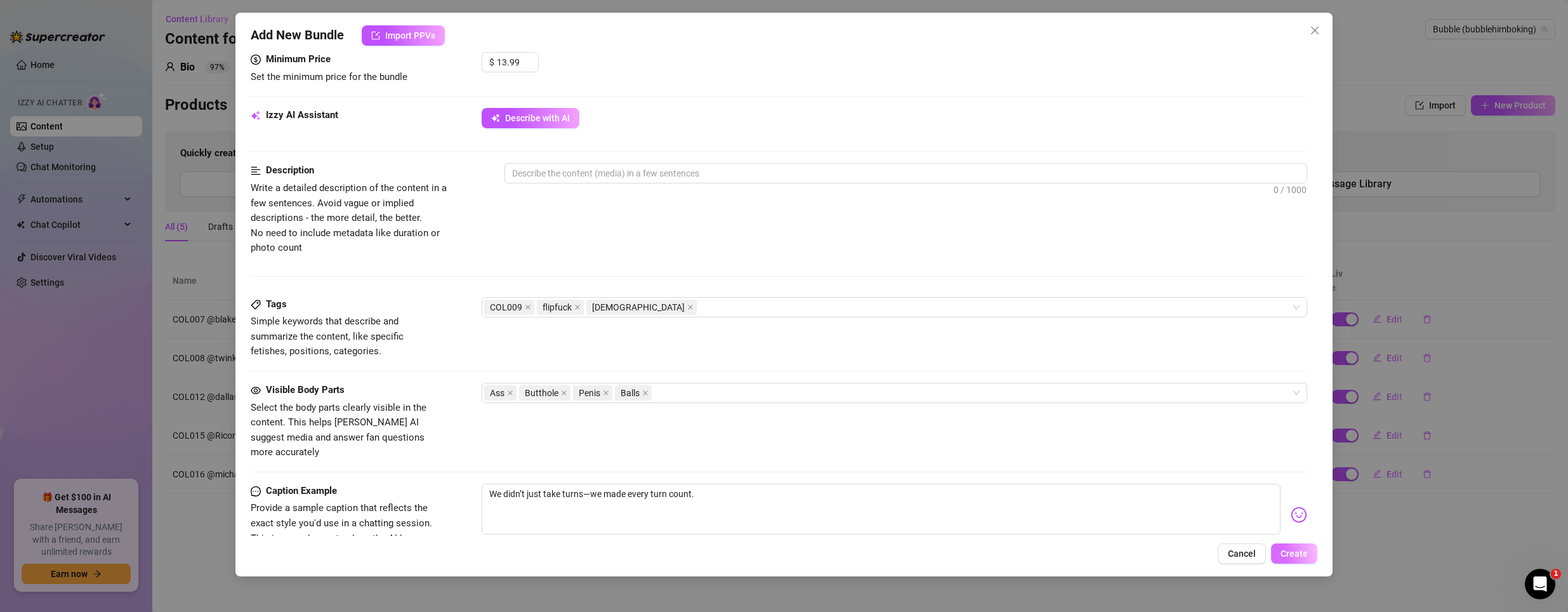
click at [1288, 555] on span "Create" at bounding box center [1294, 554] width 27 height 10
click at [606, 176] on textarea at bounding box center [906, 173] width 802 height 19
type textarea "t"
click at [1295, 551] on span "Create" at bounding box center [1294, 554] width 27 height 10
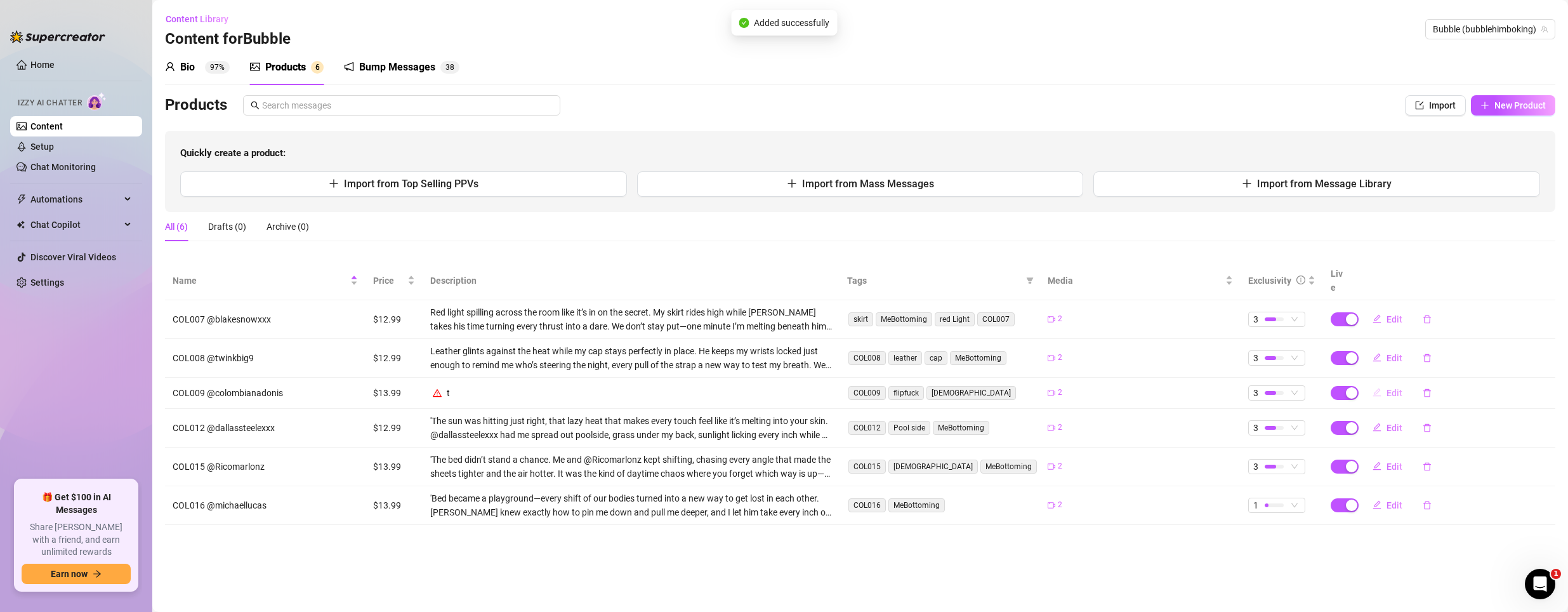
click at [1390, 388] on span "Edit" at bounding box center [1395, 393] width 16 height 10
type textarea "We didn’t just take turns—we made every turn count."
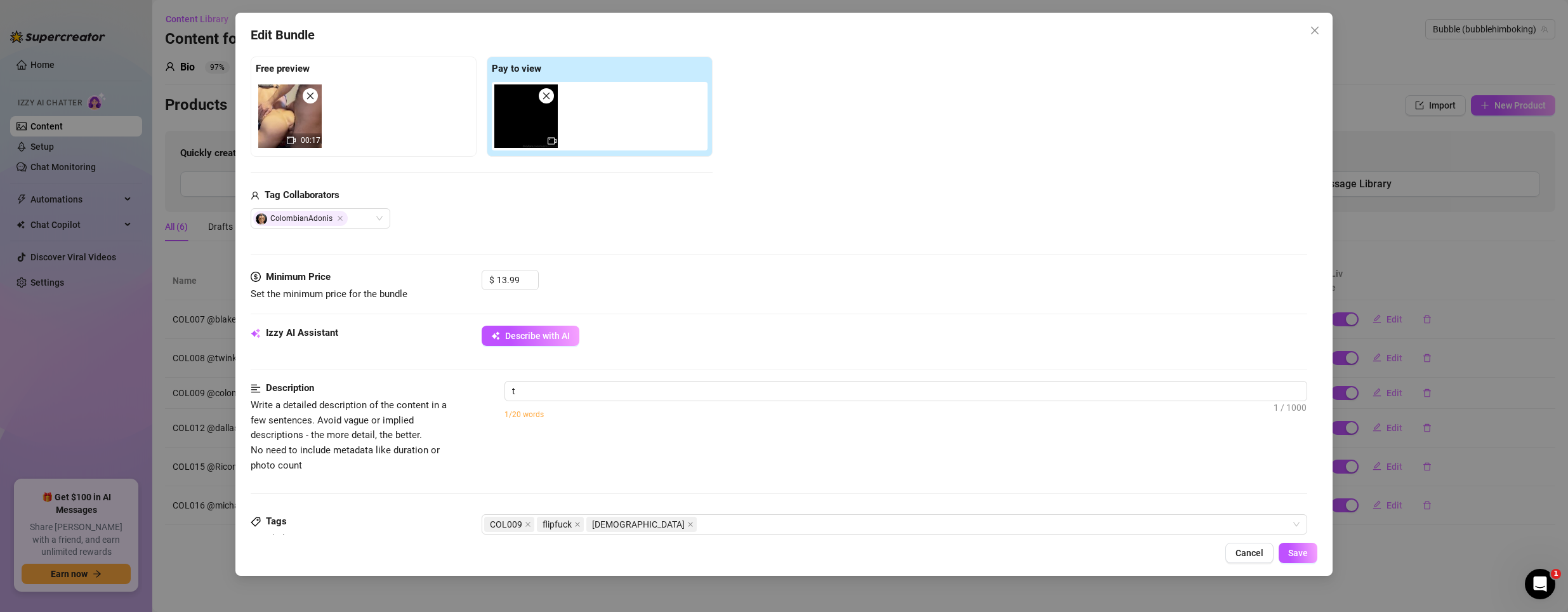
scroll to position [381, 0]
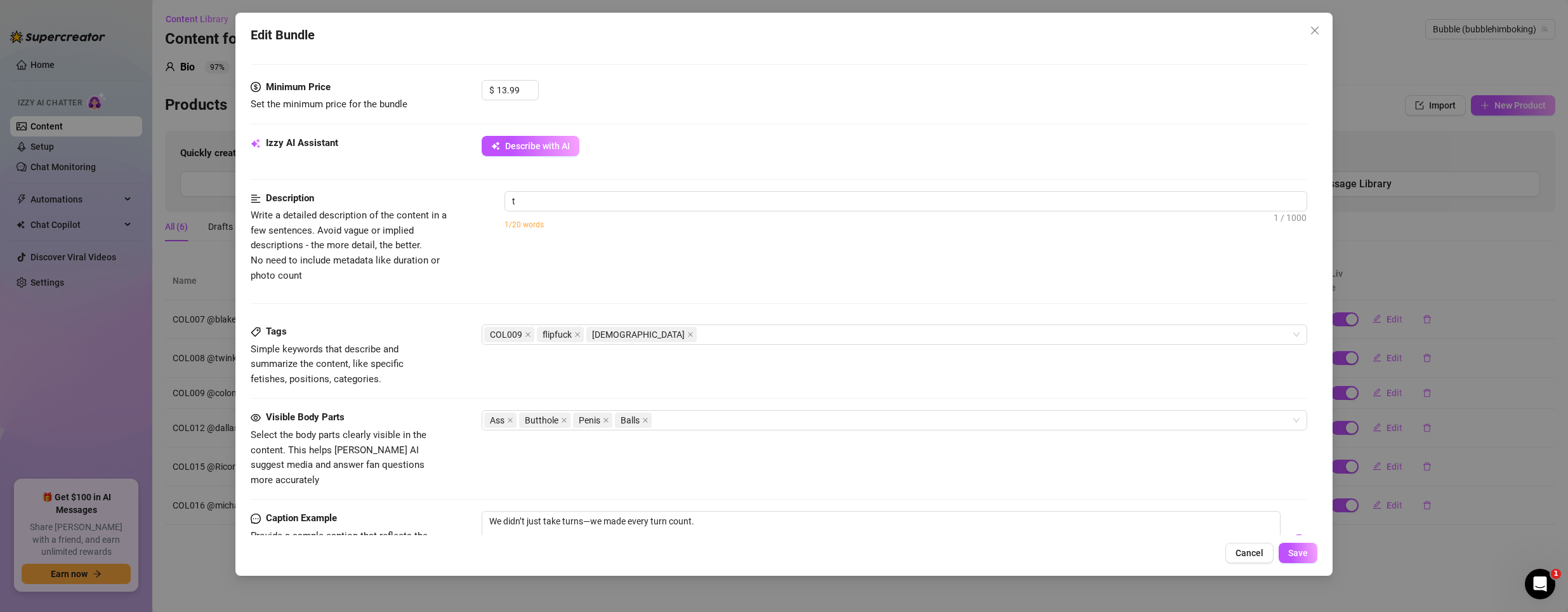
click at [589, 212] on div "t 1 / 1000 1/20 words" at bounding box center [906, 218] width 804 height 55
click at [597, 201] on textarea "t" at bounding box center [906, 201] width 802 height 19
paste textarea "We didn’t just take turns—we made every turn count."
type textarea "We didn’t just take turns—we made every turn count."
click at [579, 214] on div "9/20 words" at bounding box center [906, 224] width 804 height 21
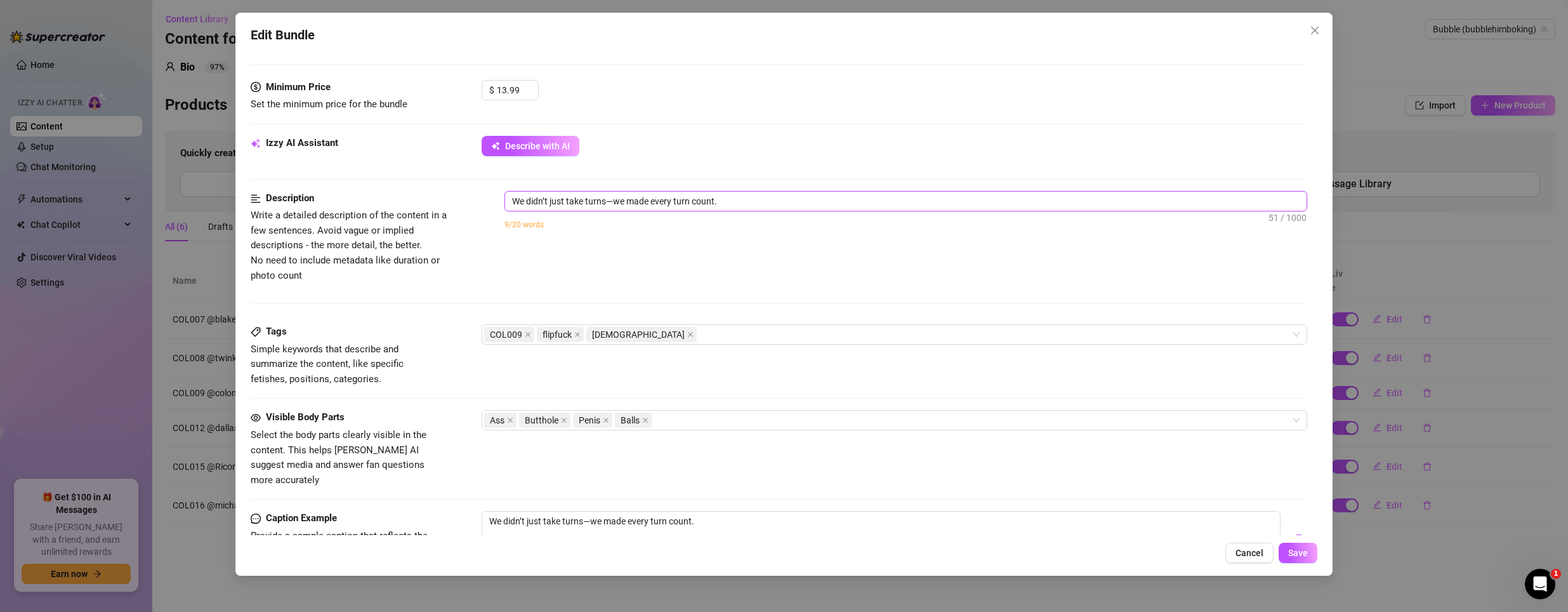
click at [594, 205] on textarea "We didn’t just take turns—we made every turn count." at bounding box center [906, 201] width 802 height 19
paste textarea "'The heat started slow but turned reckless fast—two hungry bodies trading contr…"
type textarea "'The heat started slow but turned reckless fast—two hungry bodies trading contr…"
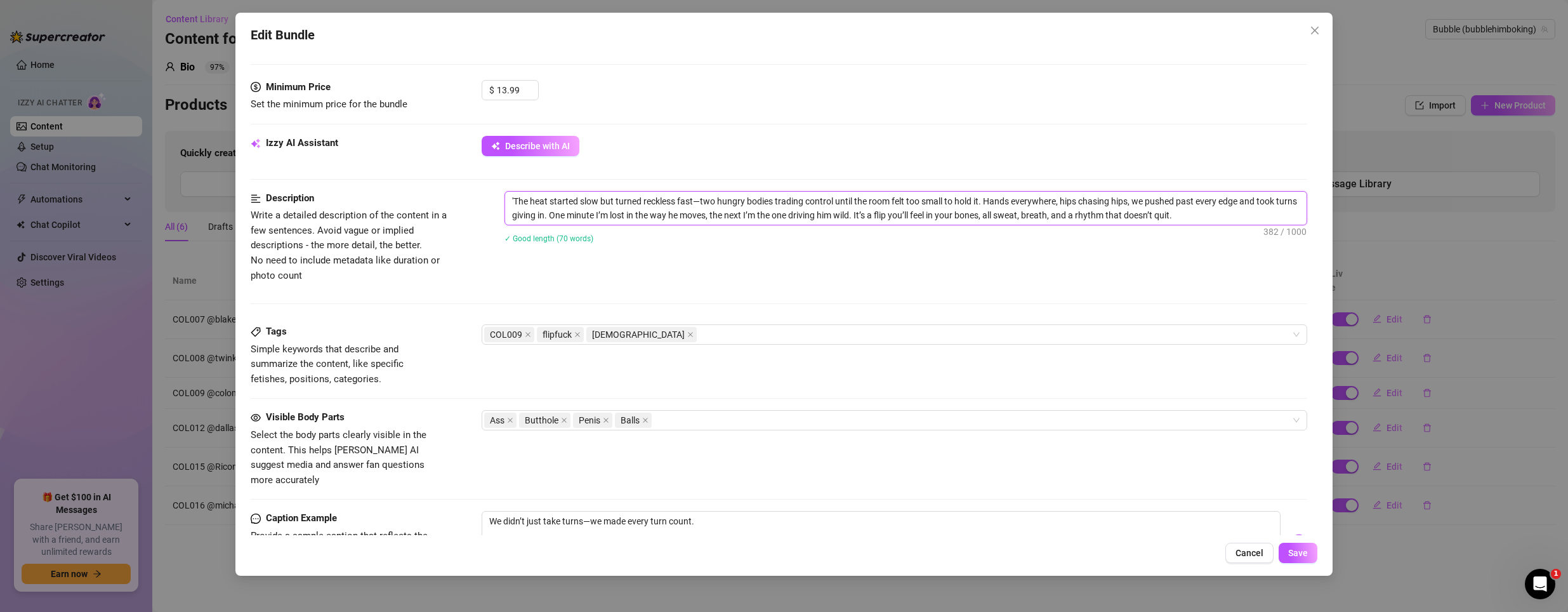
scroll to position [0, 0]
type textarea "'The heat started slow but turned reckless fast—two hungry bodies trading contr…"
click at [1298, 554] on span "Save" at bounding box center [1298, 553] width 20 height 10
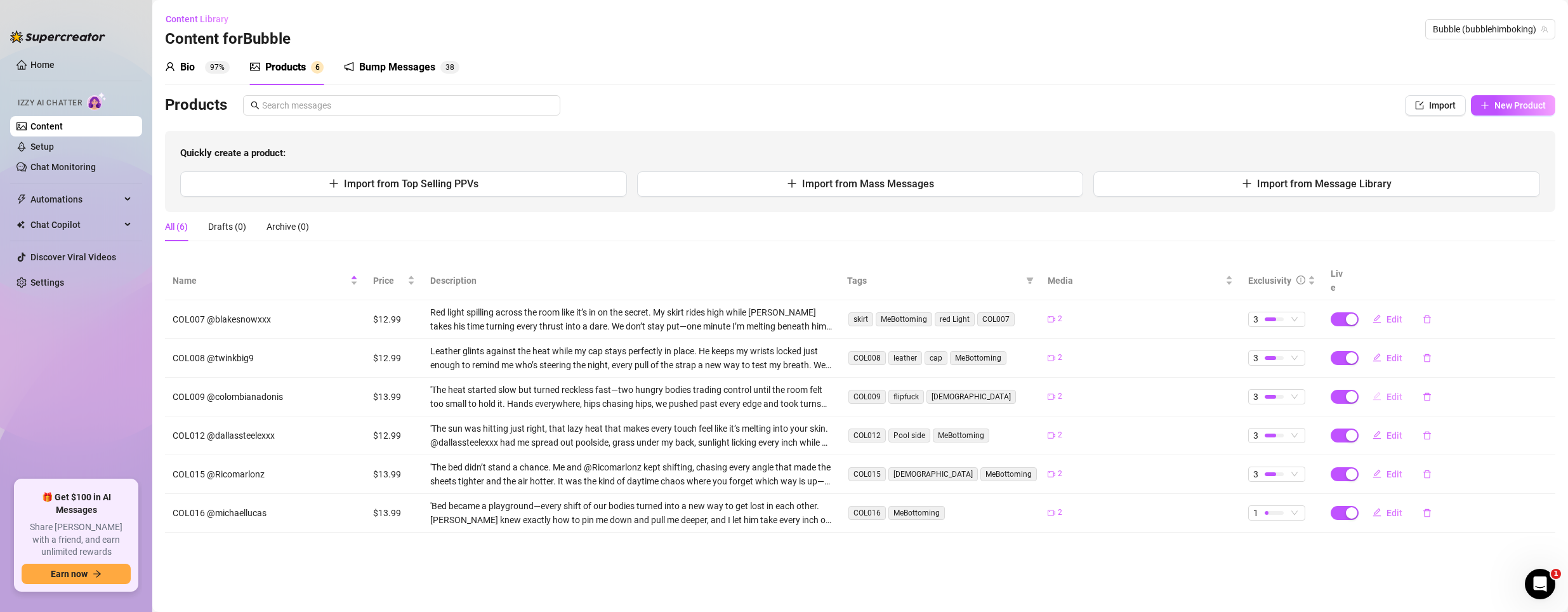
click at [1383, 387] on button "Edit" at bounding box center [1388, 397] width 50 height 21
type textarea "We didn’t just take turns—we made every turn count."
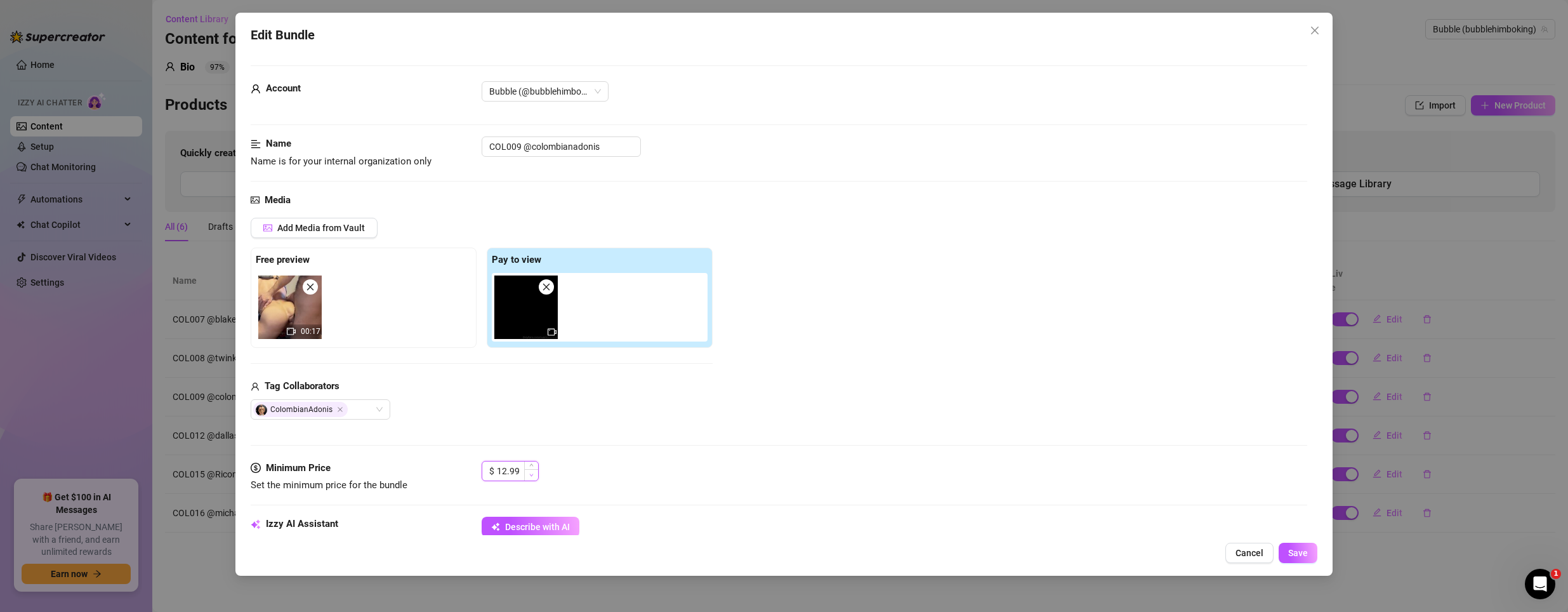
click at [537, 476] on span "Decrease Value" at bounding box center [531, 475] width 14 height 11
click at [534, 476] on span "Decrease Value" at bounding box center [531, 475] width 14 height 11
type input "12.99"
click at [531, 466] on icon "up" at bounding box center [531, 467] width 4 height 4
click at [1308, 559] on button "Save" at bounding box center [1298, 553] width 38 height 21
